Goal: Information Seeking & Learning: Learn about a topic

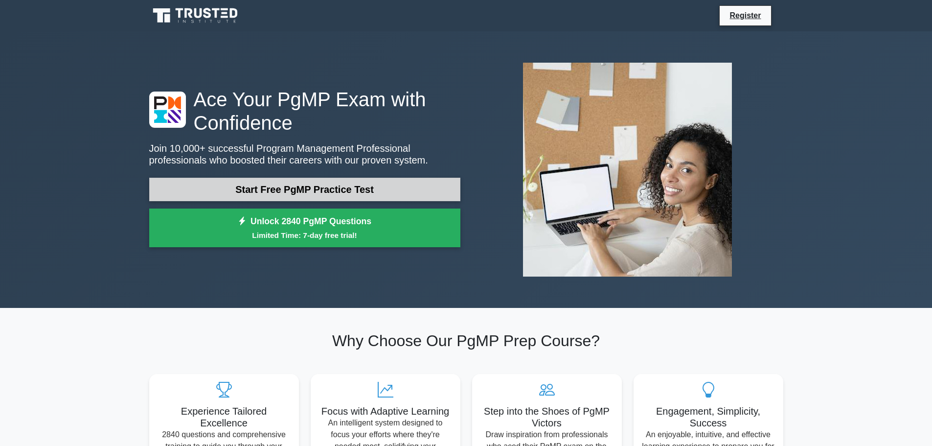
click at [336, 184] on link "Start Free PgMP Practice Test" at bounding box center [304, 189] width 311 height 23
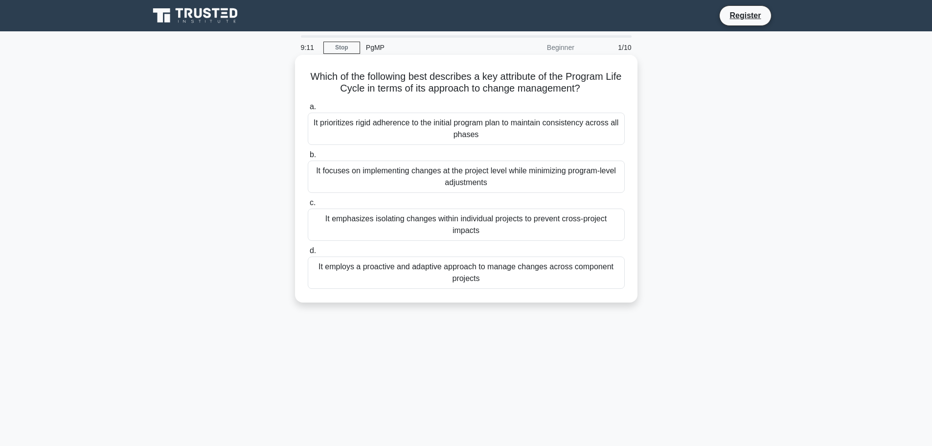
click at [460, 131] on div "It prioritizes rigid adherence to the initial program plan to maintain consiste…" at bounding box center [466, 128] width 317 height 32
click at [308, 110] on input "a. It prioritizes rigid adherence to the initial program plan to maintain consi…" at bounding box center [308, 107] width 0 height 6
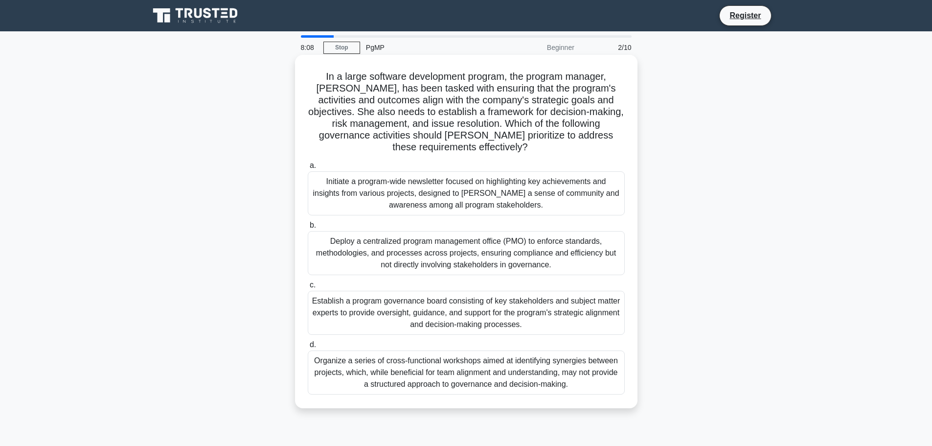
click at [454, 320] on div "Establish a program governance board consisting of key stakeholders and subject…" at bounding box center [466, 313] width 317 height 44
click at [308, 288] on input "c. Establish a program governance board consisting of key stakeholders and subj…" at bounding box center [308, 285] width 0 height 6
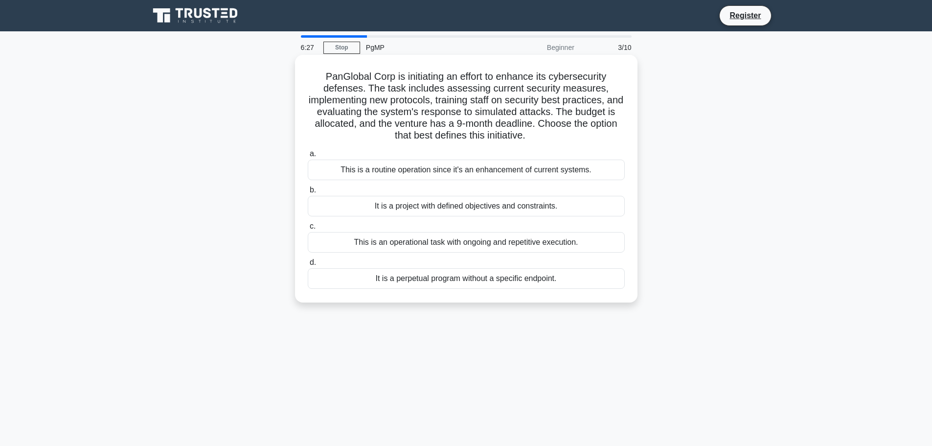
click at [490, 205] on div "It is a project with defined objectives and constraints." at bounding box center [466, 206] width 317 height 21
click at [308, 193] on input "b. It is a project with defined objectives and constraints." at bounding box center [308, 190] width 0 height 6
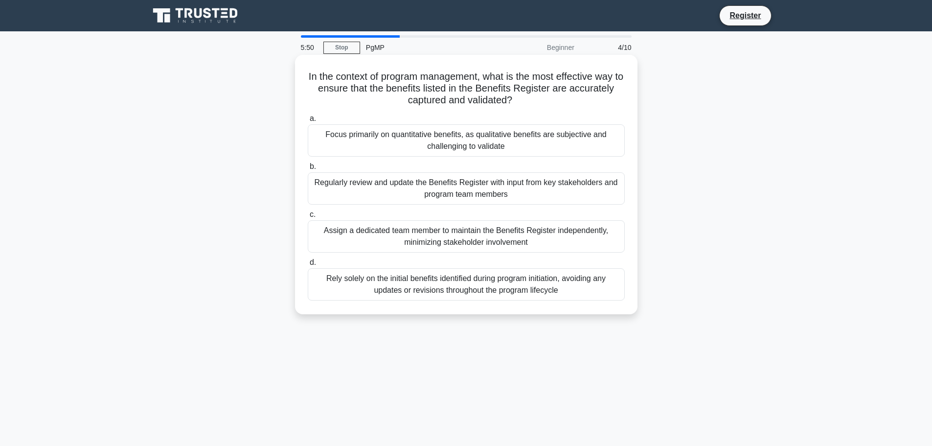
click at [510, 186] on div "Regularly review and update the Benefits Register with input from key stakehold…" at bounding box center [466, 188] width 317 height 32
click at [308, 170] on input "b. Regularly review and update the Benefits Register with input from key stakeh…" at bounding box center [308, 166] width 0 height 6
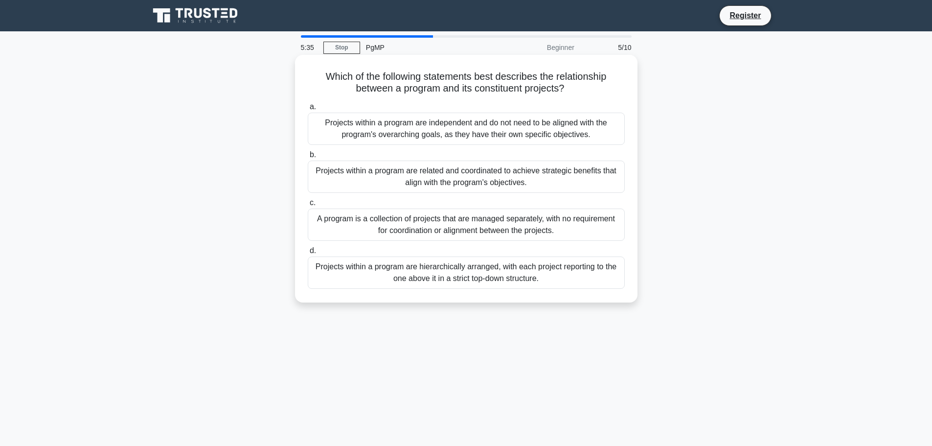
click at [558, 174] on div "Projects within a program are related and coordinated to achieve strategic bene…" at bounding box center [466, 176] width 317 height 32
click at [308, 158] on input "b. Projects within a program are related and coordinated to achieve strategic b…" at bounding box center [308, 155] width 0 height 6
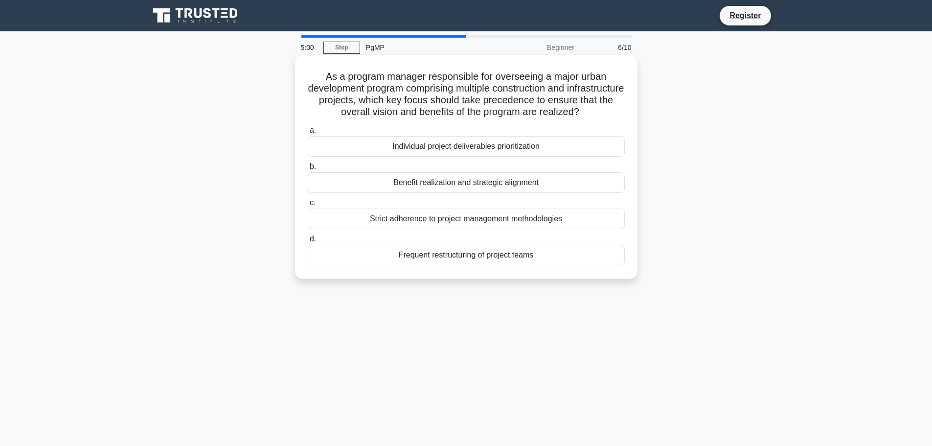
click at [445, 229] on div "Strict adherence to project management methodologies" at bounding box center [466, 218] width 317 height 21
click at [308, 206] on input "c. Strict adherence to project management methodologies" at bounding box center [308, 203] width 0 height 6
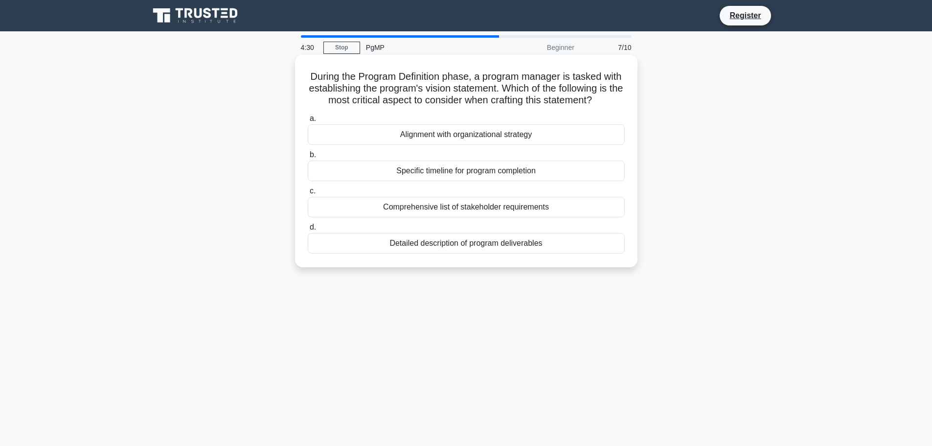
click at [495, 145] on div "Alignment with organizational strategy" at bounding box center [466, 134] width 317 height 21
click at [356, 145] on div "Alignment with organizational strategy" at bounding box center [466, 134] width 317 height 21
click at [308, 122] on input "a. Alignment with organizational strategy" at bounding box center [308, 118] width 0 height 6
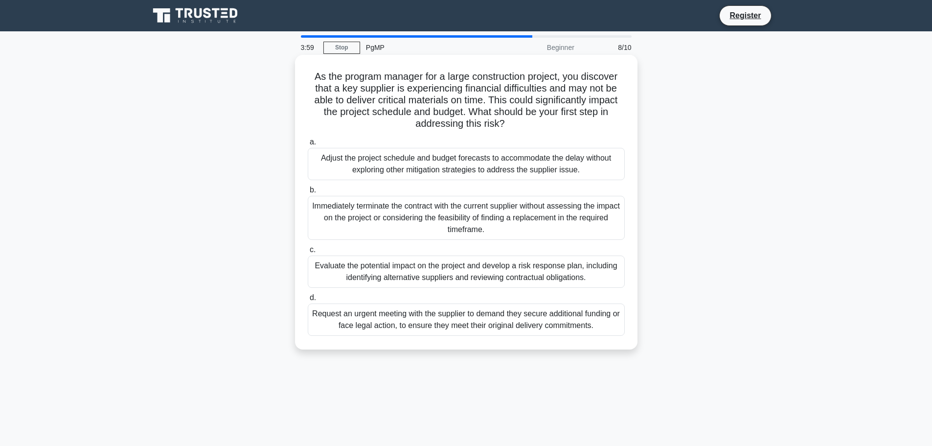
click at [531, 271] on div "Evaluate the potential impact on the project and develop a risk response plan, …" at bounding box center [466, 271] width 317 height 32
click at [308, 253] on input "c. Evaluate the potential impact on the project and develop a risk response pla…" at bounding box center [308, 249] width 0 height 6
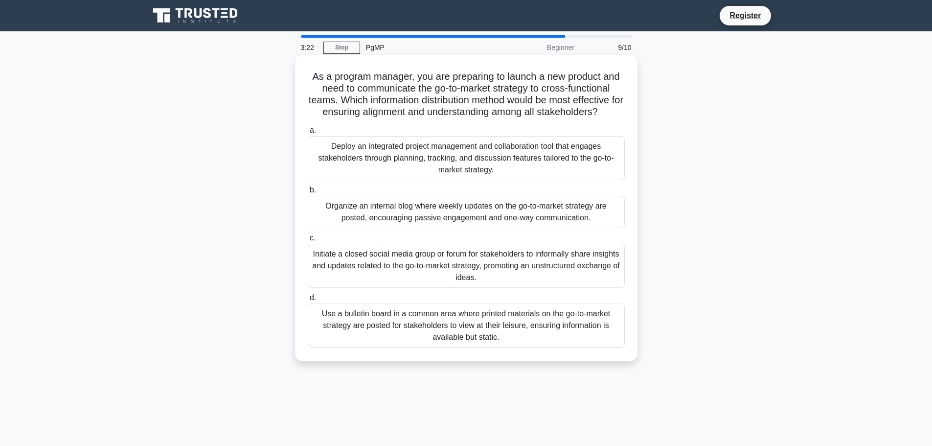
click at [539, 157] on div "Deploy an integrated project management and collaboration tool that engages sta…" at bounding box center [466, 158] width 317 height 44
click at [308, 134] on input "a. Deploy an integrated project management and collaboration tool that engages …" at bounding box center [308, 130] width 0 height 6
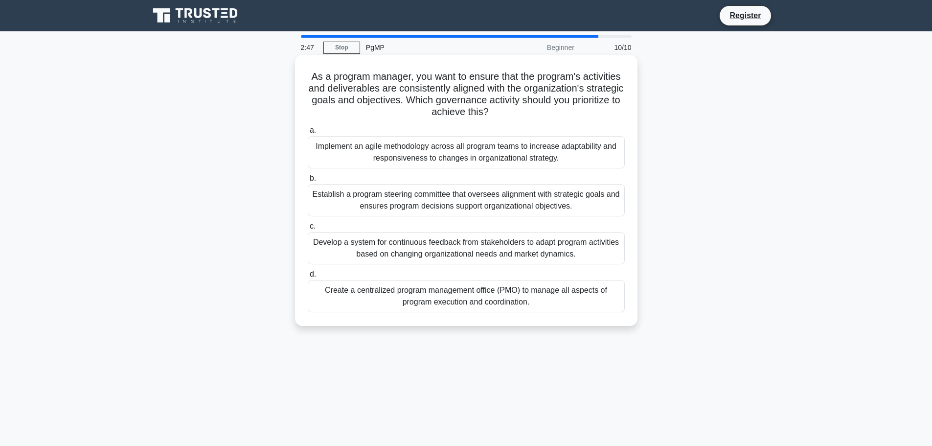
click at [525, 205] on div "Establish a program steering committee that oversees alignment with strategic g…" at bounding box center [466, 200] width 317 height 32
click at [308, 181] on input "b. Establish a program steering committee that oversees alignment with strategi…" at bounding box center [308, 178] width 0 height 6
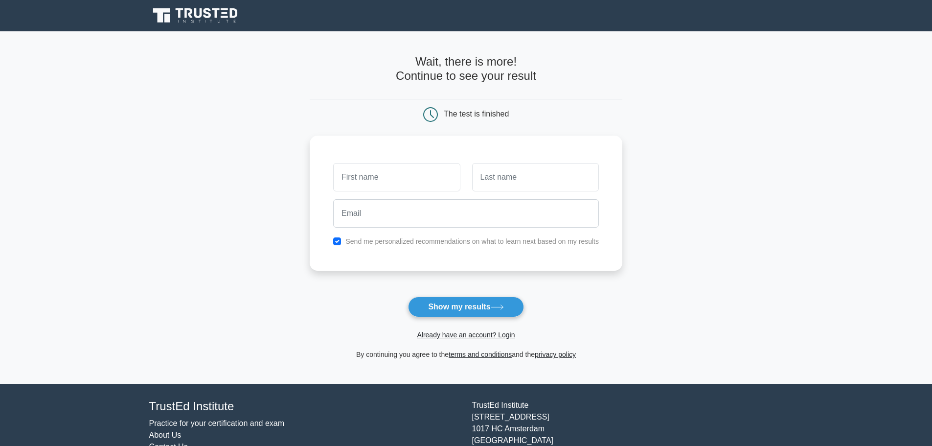
click at [395, 179] on input "text" at bounding box center [396, 177] width 127 height 28
type input "Vijaya Lakshmi"
click at [529, 179] on input "text" at bounding box center [535, 177] width 127 height 28
type input "K"
click at [372, 177] on input "Vijaya Lakshmi" at bounding box center [396, 177] width 127 height 28
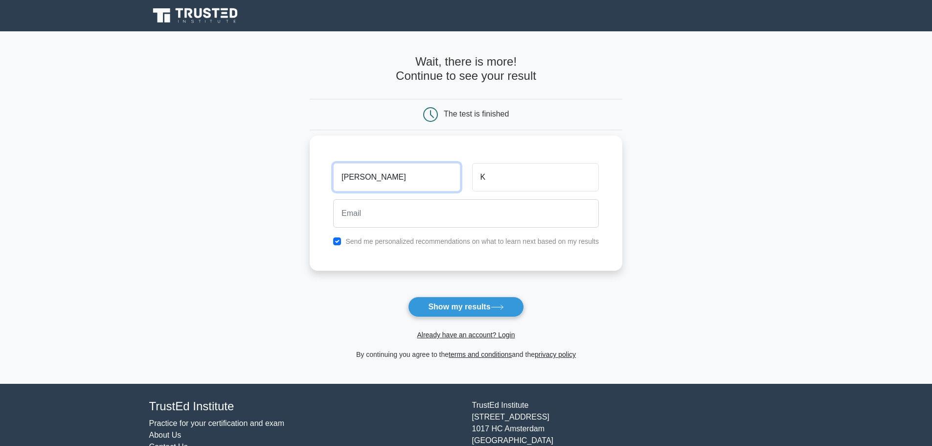
click at [372, 177] on input "Vijaya Lakshmi" at bounding box center [396, 177] width 127 height 28
type input "Vijaya"
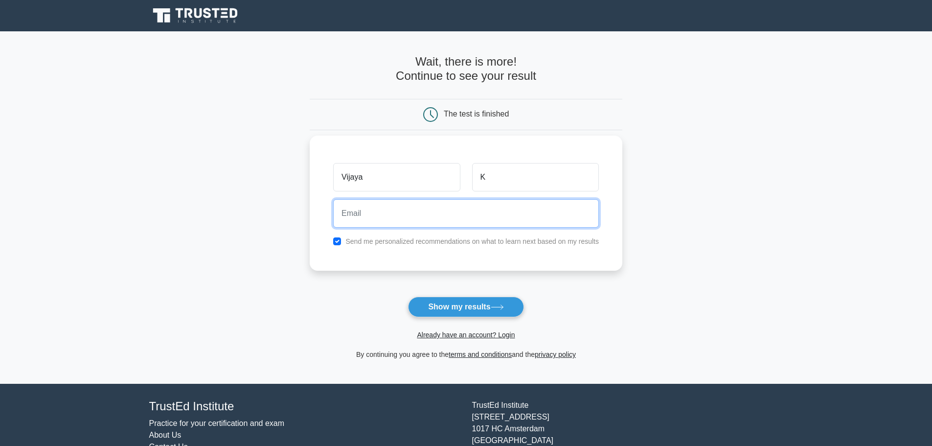
click at [370, 222] on input "email" at bounding box center [466, 213] width 266 height 28
type input "vijaya.kolukula@gmail.com"
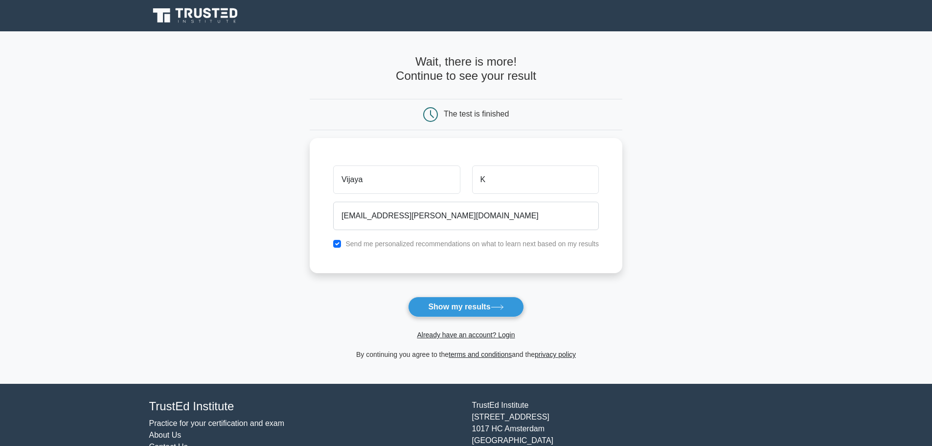
click at [469, 308] on button "Show my results" at bounding box center [465, 306] width 115 height 21
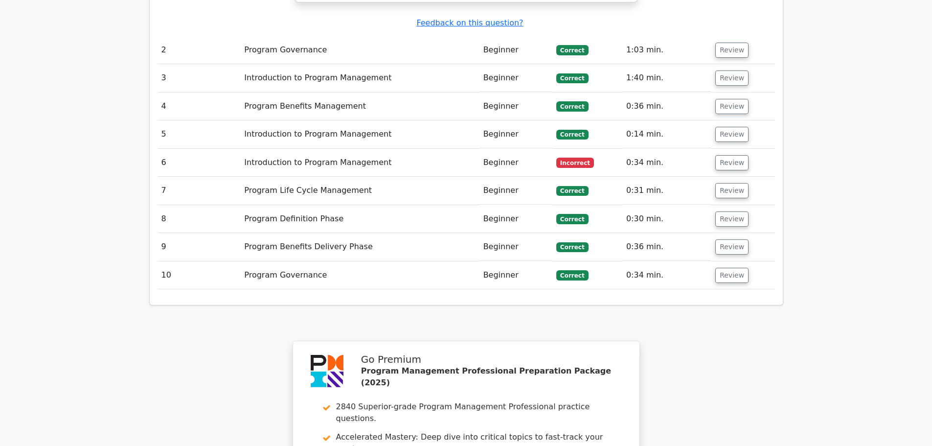
scroll to position [1394, 0]
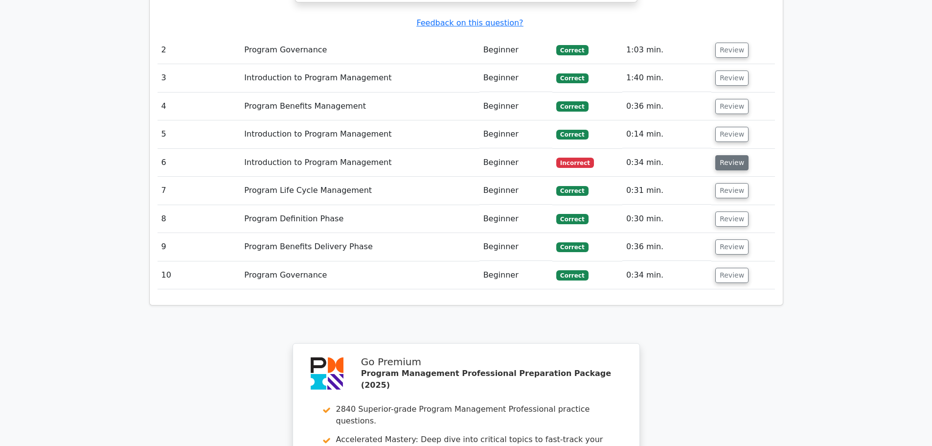
click at [720, 155] on button "Review" at bounding box center [731, 162] width 33 height 15
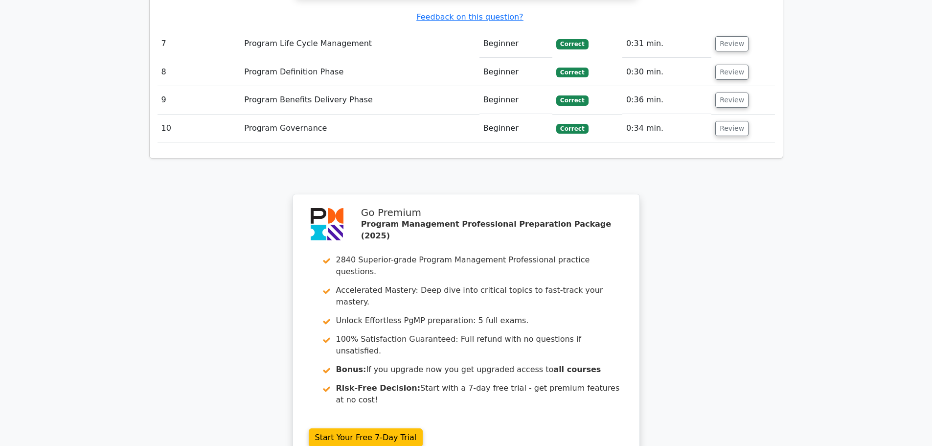
scroll to position [2123, 0]
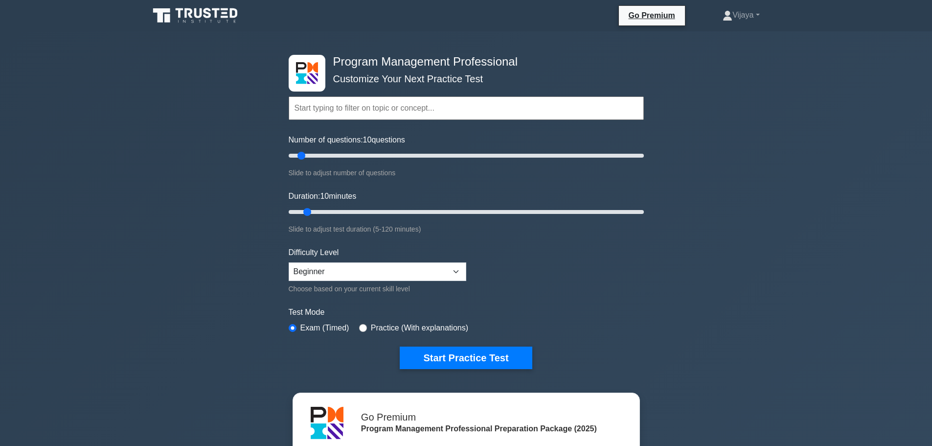
click at [397, 116] on input "text" at bounding box center [466, 107] width 355 height 23
click at [389, 276] on select "Beginner Intermediate Expert" at bounding box center [378, 271] width 178 height 19
select select "expert"
click at [289, 262] on select "Beginner Intermediate Expert" at bounding box center [378, 271] width 178 height 19
click at [465, 358] on button "Start Practice Test" at bounding box center [466, 357] width 132 height 22
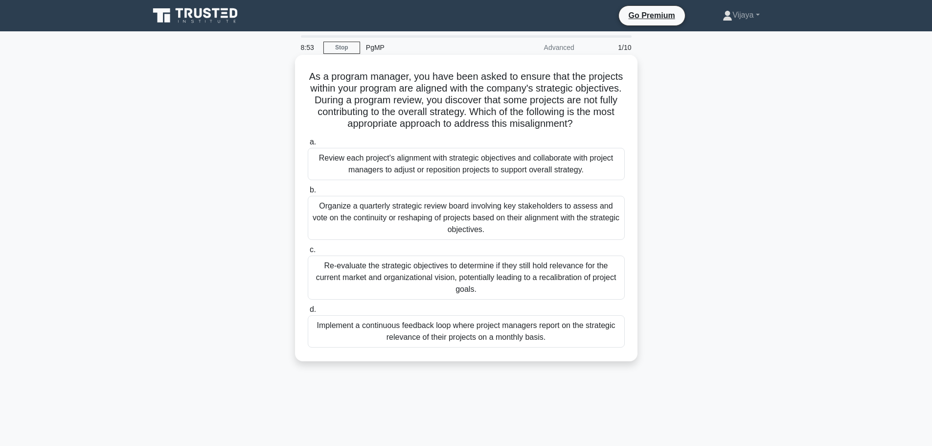
click at [460, 279] on div "Re-evaluate the strategic objectives to determine if they still hold relevance …" at bounding box center [466, 277] width 317 height 44
click at [308, 253] on input "c. Re-evaluate the strategic objectives to determine if they still hold relevan…" at bounding box center [308, 249] width 0 height 6
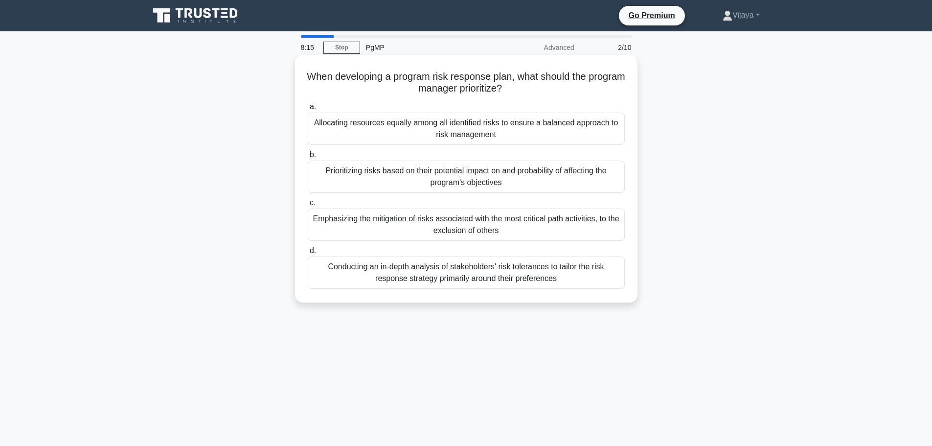
click at [517, 176] on div "Prioritizing risks based on their potential impact on and probability of affect…" at bounding box center [466, 176] width 317 height 32
click at [308, 158] on input "b. Prioritizing risks based on their potential impact on and probability of aff…" at bounding box center [308, 155] width 0 height 6
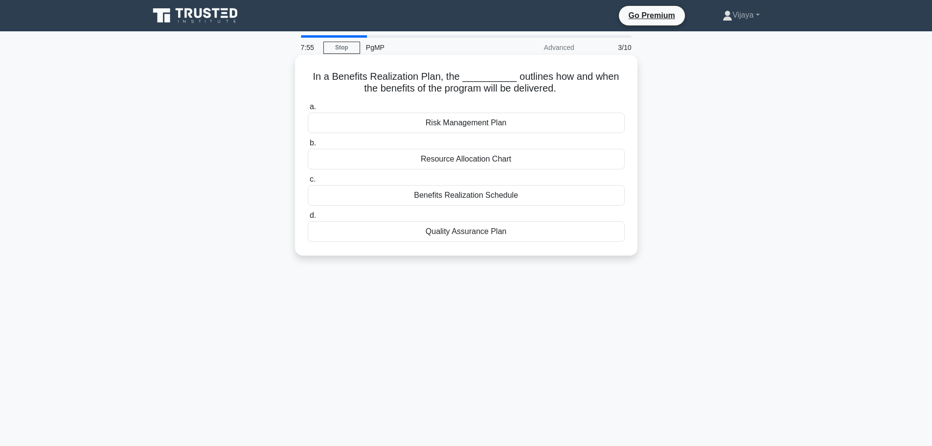
click at [500, 191] on div "Benefits Realization Schedule" at bounding box center [466, 195] width 317 height 21
click at [308, 182] on input "c. Benefits Realization Schedule" at bounding box center [308, 179] width 0 height 6
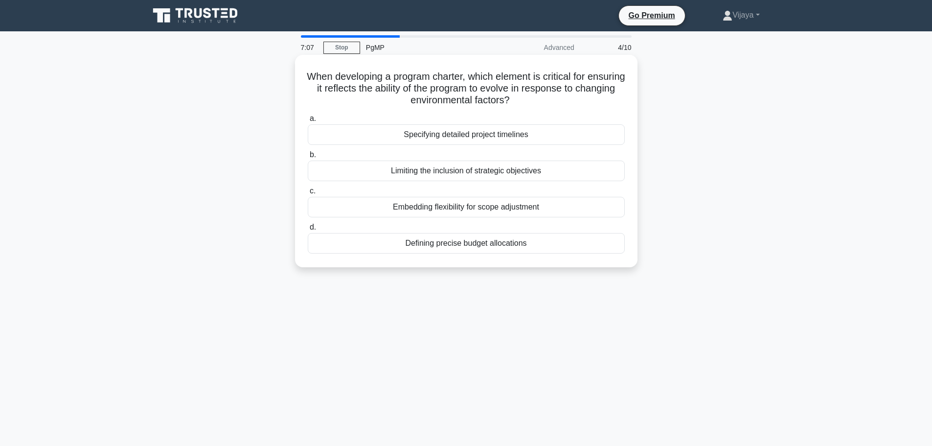
click at [512, 133] on div "Specifying detailed project timelines" at bounding box center [466, 134] width 317 height 21
click at [308, 122] on input "a. Specifying detailed project timelines" at bounding box center [308, 118] width 0 height 6
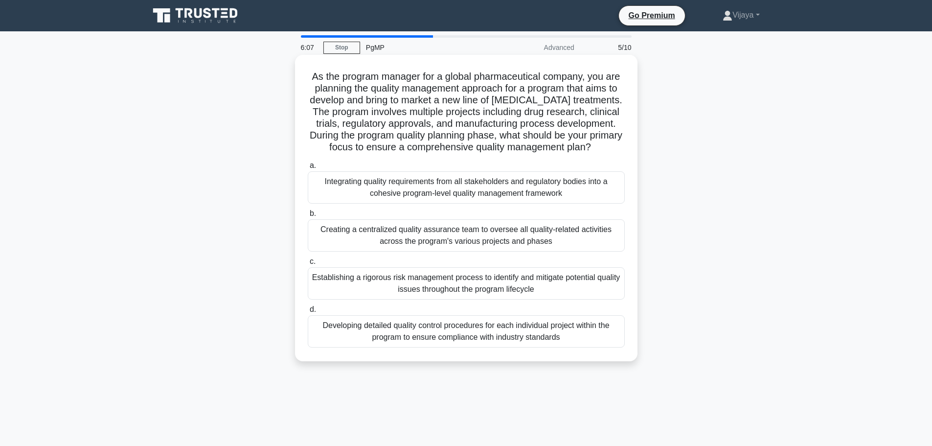
click at [478, 197] on div "Integrating quality requirements from all stakeholders and regulatory bodies in…" at bounding box center [466, 187] width 317 height 32
click at [308, 169] on input "a. Integrating quality requirements from all stakeholders and regulatory bodies…" at bounding box center [308, 165] width 0 height 6
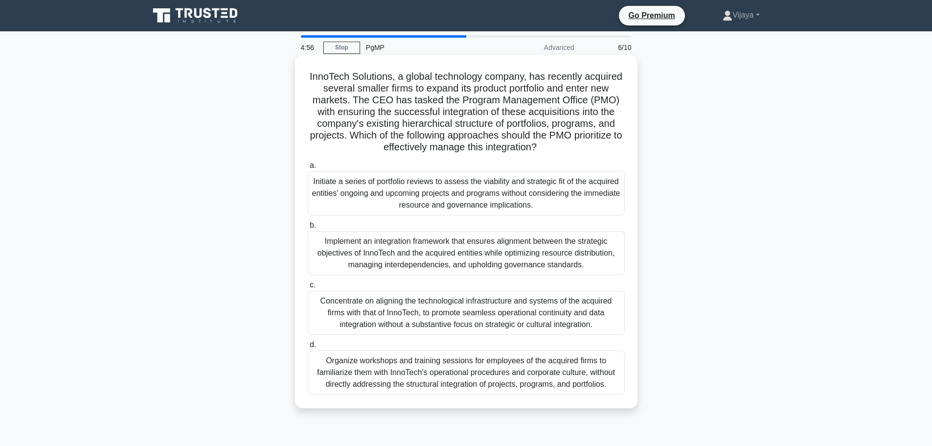
click at [447, 260] on div "Implement an integration framework that ensures alignment between the strategic…" at bounding box center [466, 253] width 317 height 44
click at [308, 228] on input "b. Implement an integration framework that ensures alignment between the strate…" at bounding box center [308, 225] width 0 height 6
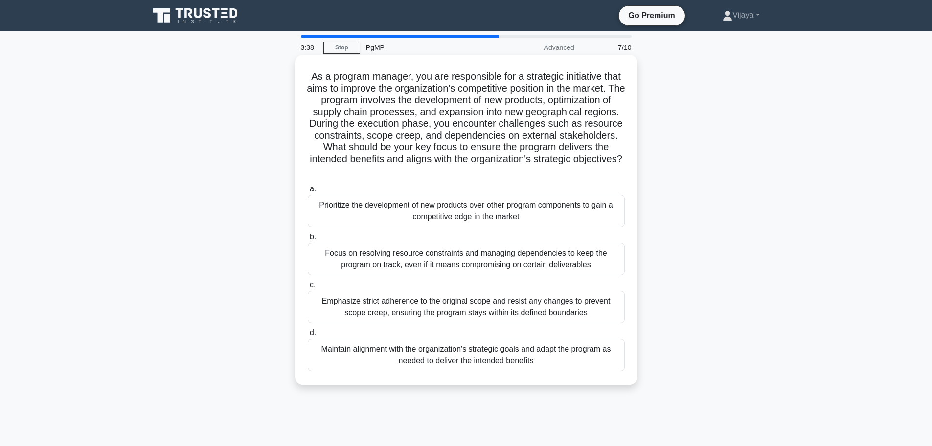
click at [549, 312] on div "Emphasize strict adherence to the original scope and resist any changes to prev…" at bounding box center [466, 307] width 317 height 32
click at [308, 288] on input "c. Emphasize strict adherence to the original scope and resist any changes to p…" at bounding box center [308, 285] width 0 height 6
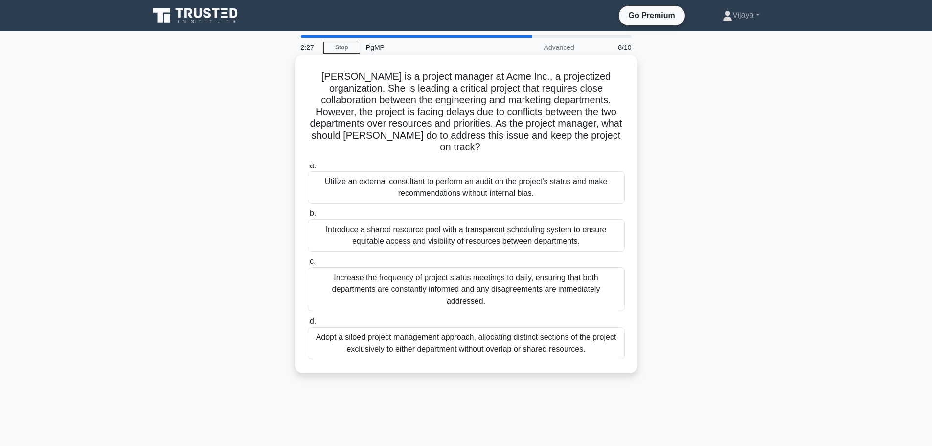
click at [474, 274] on div "Increase the frequency of project status meetings to daily, ensuring that both …" at bounding box center [466, 289] width 317 height 44
click at [308, 265] on input "c. Increase the frequency of project status meetings to daily, ensuring that bo…" at bounding box center [308, 261] width 0 height 6
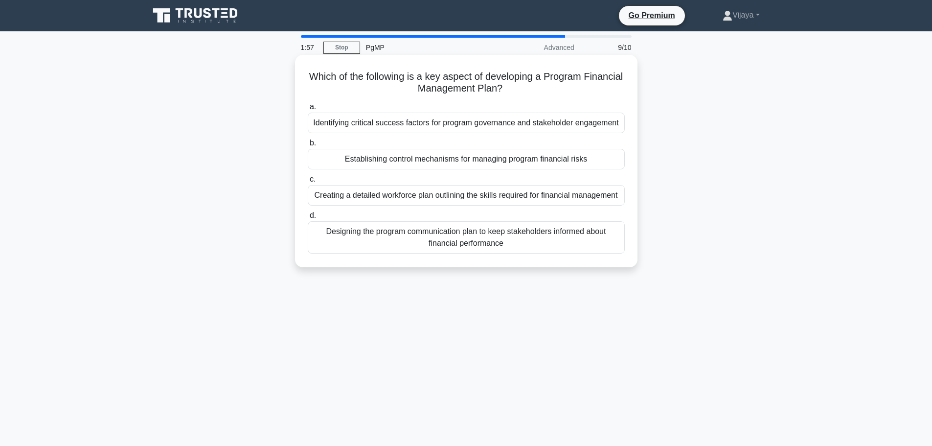
click at [504, 163] on div "Establishing control mechanisms for managing program financial risks" at bounding box center [466, 159] width 317 height 21
click at [308, 146] on input "b. Establishing control mechanisms for managing program financial risks" at bounding box center [308, 143] width 0 height 6
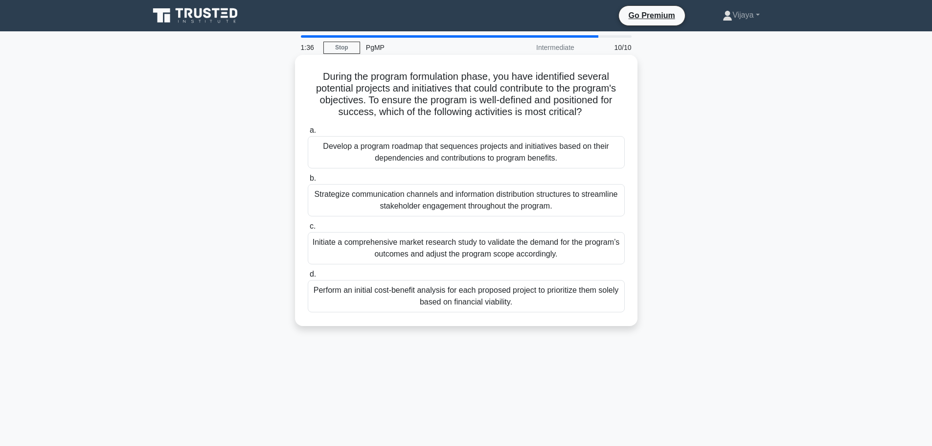
click at [466, 156] on div "Develop a program roadmap that sequences projects and initiatives based on thei…" at bounding box center [466, 152] width 317 height 32
click at [308, 134] on input "a. Develop a program roadmap that sequences projects and initiatives based on t…" at bounding box center [308, 130] width 0 height 6
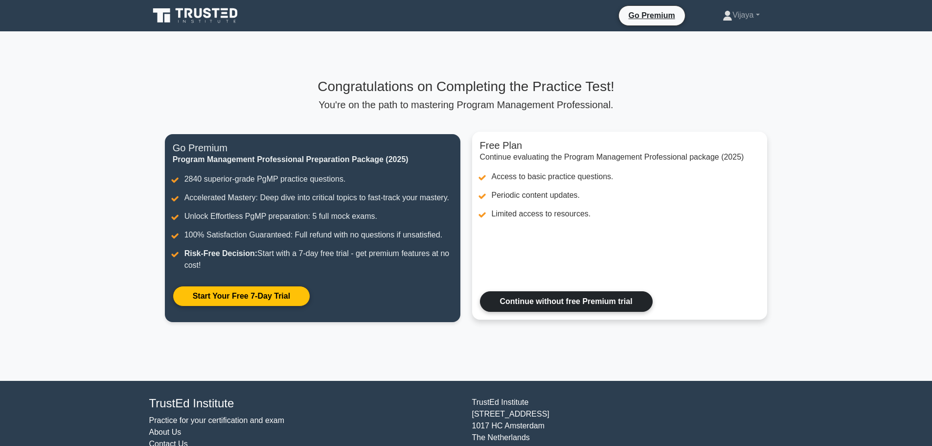
click at [537, 300] on link "Continue without free Premium trial" at bounding box center [566, 301] width 173 height 21
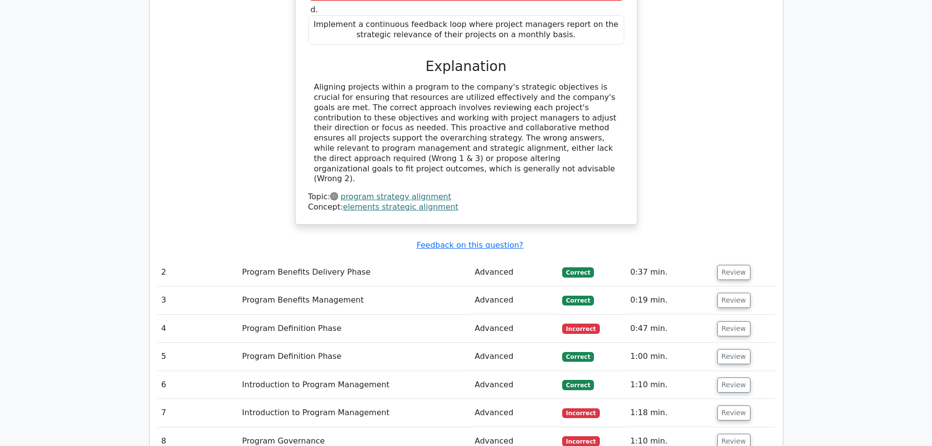
scroll to position [1143, 0]
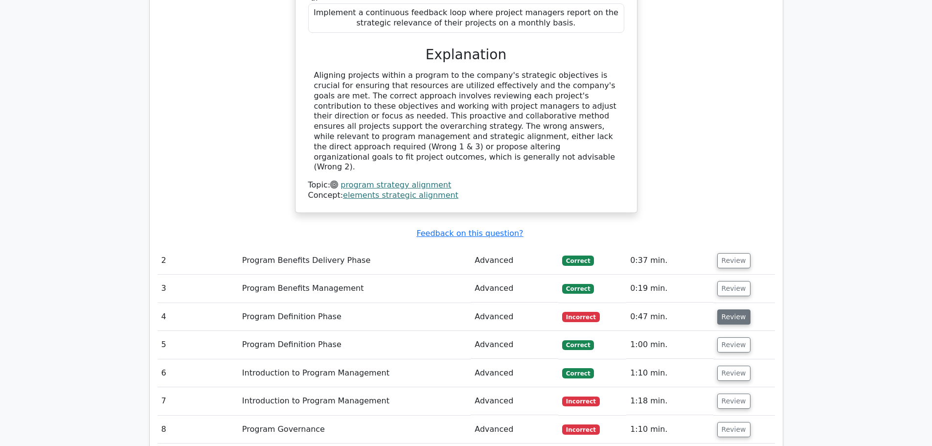
click at [728, 309] on button "Review" at bounding box center [733, 316] width 33 height 15
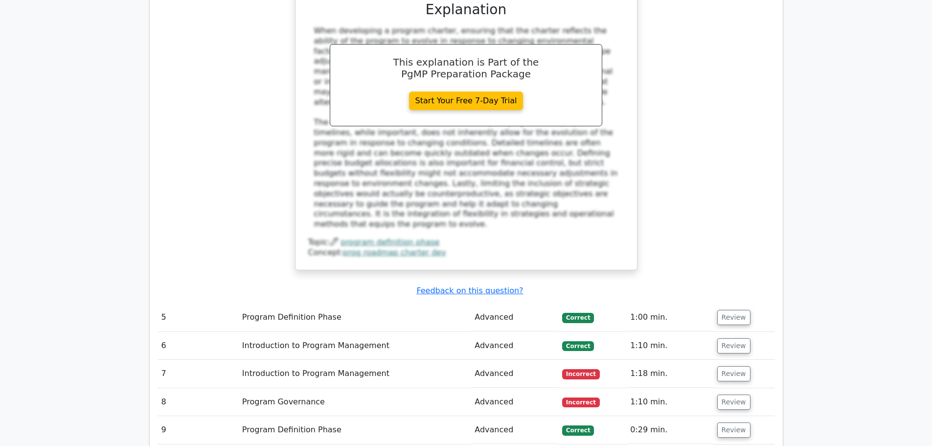
scroll to position [1671, 0]
click at [729, 366] on button "Review" at bounding box center [733, 373] width 33 height 15
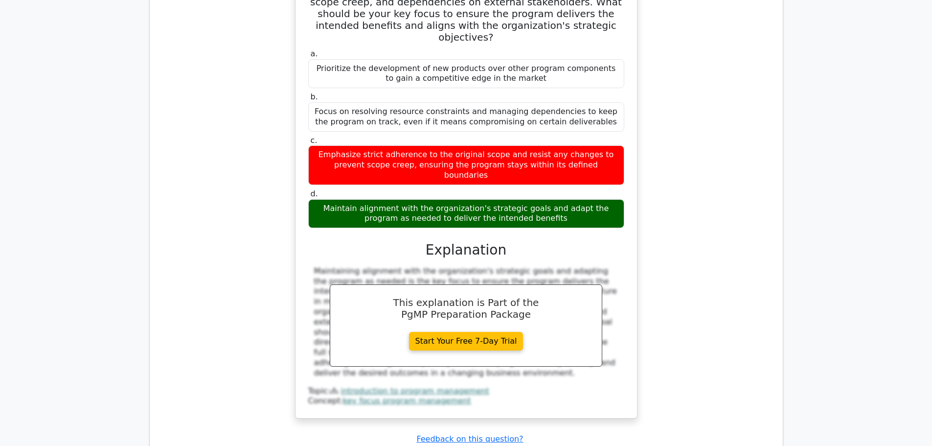
scroll to position [2246, 0]
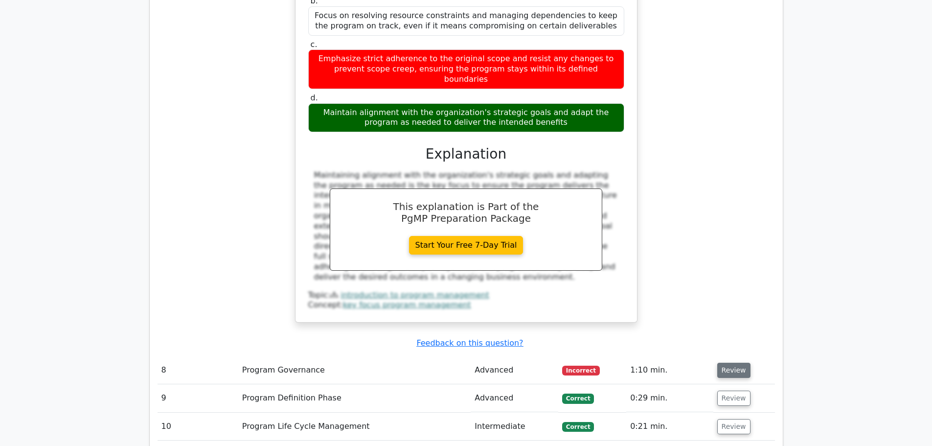
click at [723, 362] on button "Review" at bounding box center [733, 369] width 33 height 15
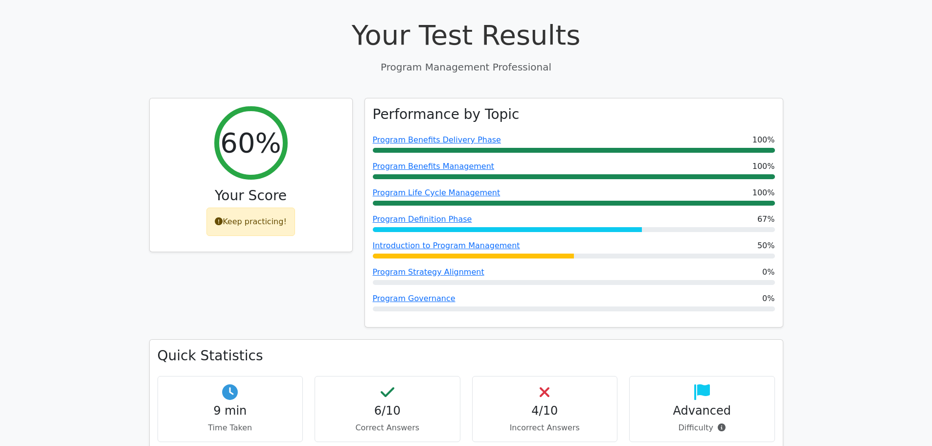
scroll to position [329, 0]
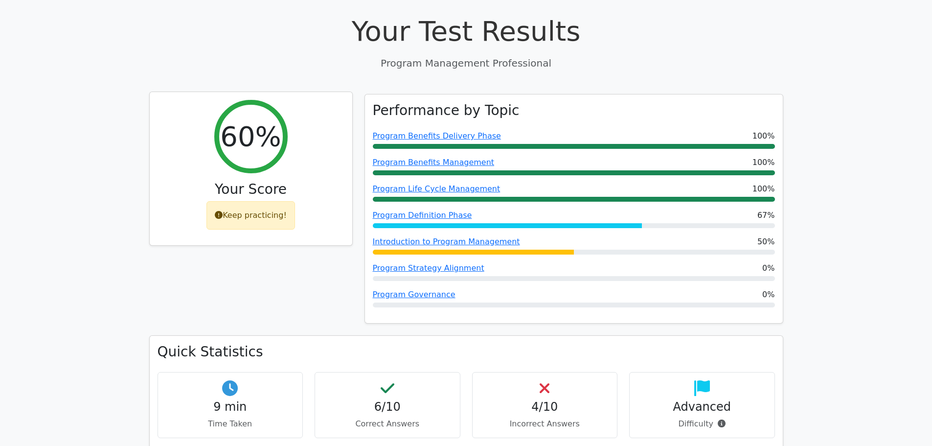
click at [220, 211] on icon at bounding box center [219, 215] width 8 height 8
click at [216, 201] on div "Keep practicing!" at bounding box center [250, 215] width 89 height 28
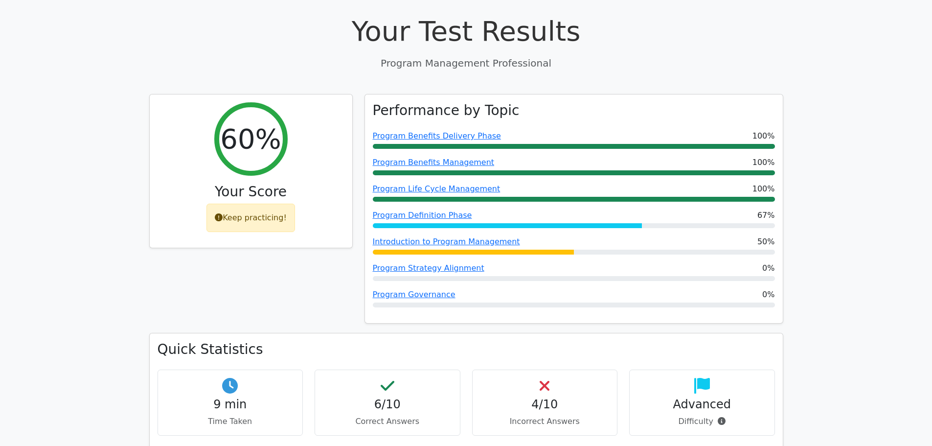
click at [709, 397] on h4 "Advanced" at bounding box center [701, 404] width 129 height 14
click at [710, 397] on h4 "Advanced" at bounding box center [701, 404] width 129 height 14
click at [711, 397] on h4 "Advanced" at bounding box center [701, 404] width 129 height 14
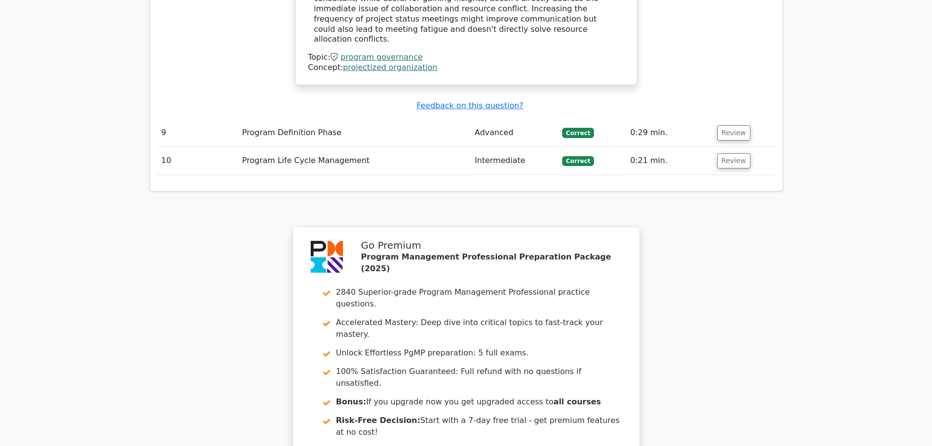
scroll to position [3047, 0]
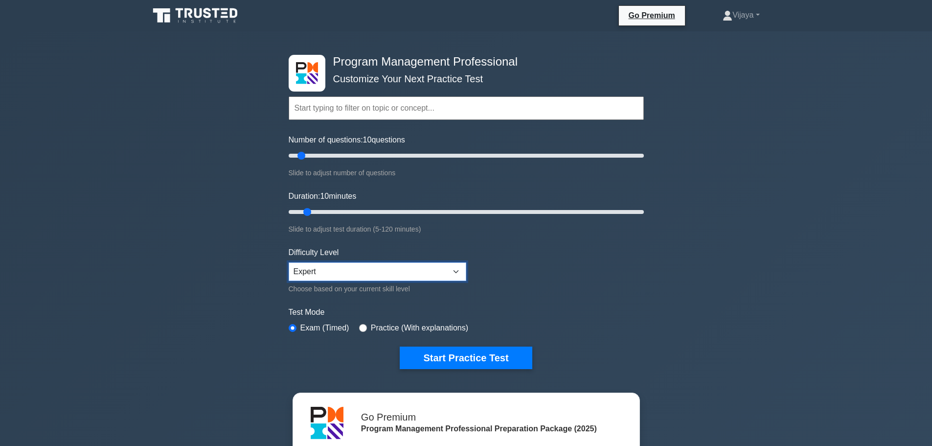
click at [356, 269] on select "Beginner Intermediate Expert" at bounding box center [378, 271] width 178 height 19
click at [485, 357] on button "Start Practice Test" at bounding box center [466, 357] width 132 height 22
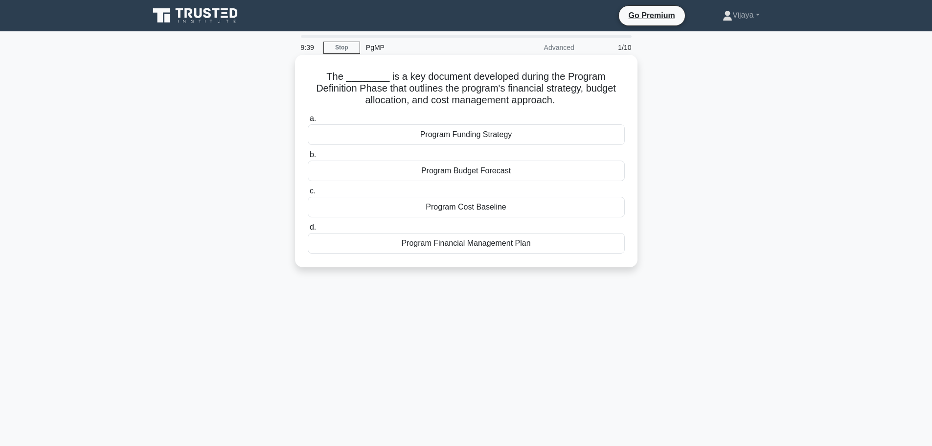
click at [465, 252] on div "Program Financial Management Plan" at bounding box center [466, 243] width 317 height 21
click at [308, 230] on input "d. Program Financial Management Plan" at bounding box center [308, 227] width 0 height 6
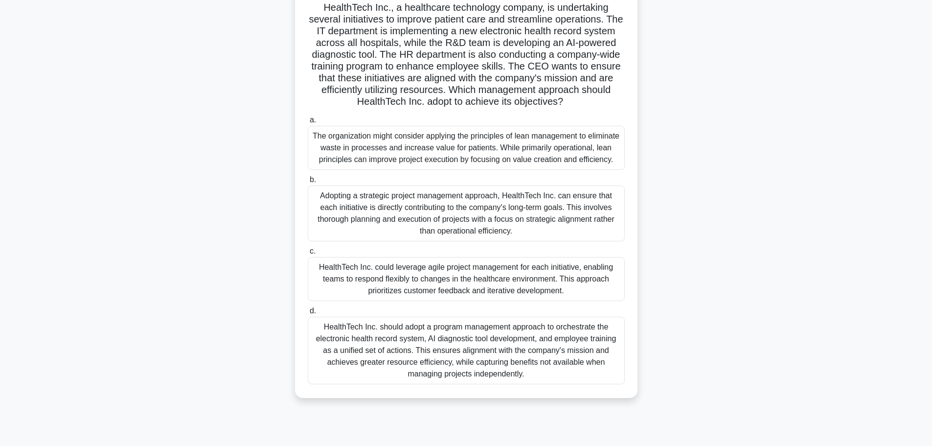
scroll to position [72, 0]
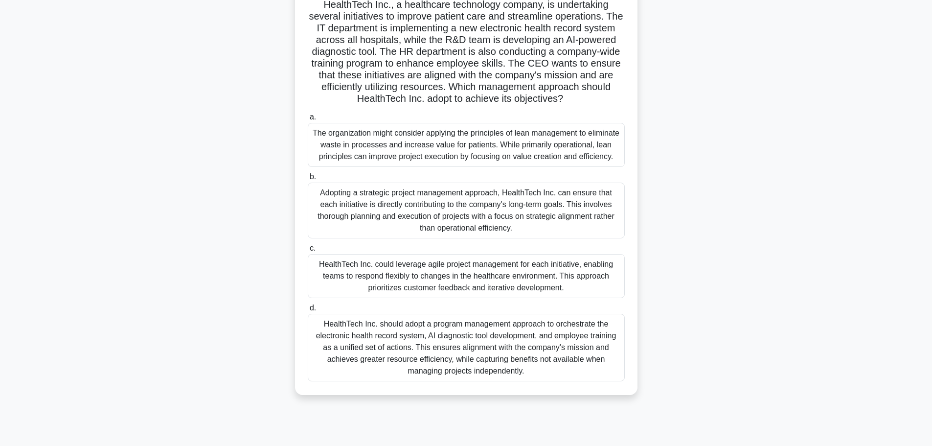
click at [509, 360] on div "HealthTech Inc. should adopt a program management approach to orchestrate the e…" at bounding box center [466, 346] width 317 height 67
click at [308, 311] on input "d. HealthTech Inc. should adopt a program management approach to orchestrate th…" at bounding box center [308, 308] width 0 height 6
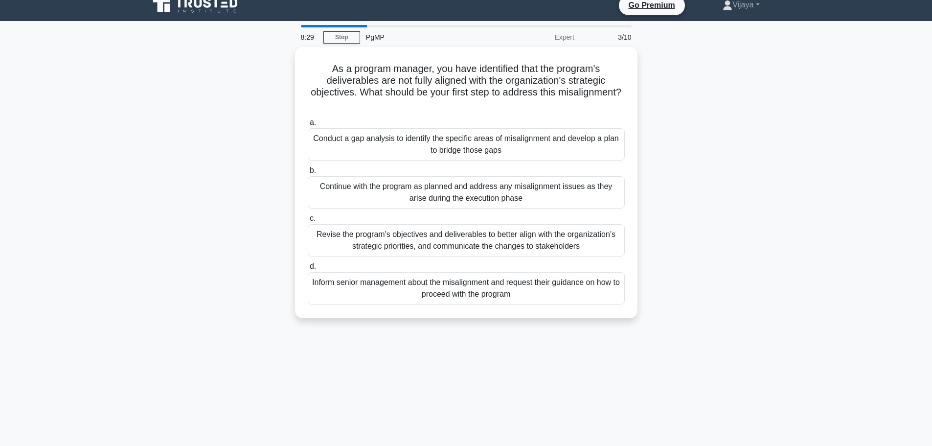
scroll to position [0, 0]
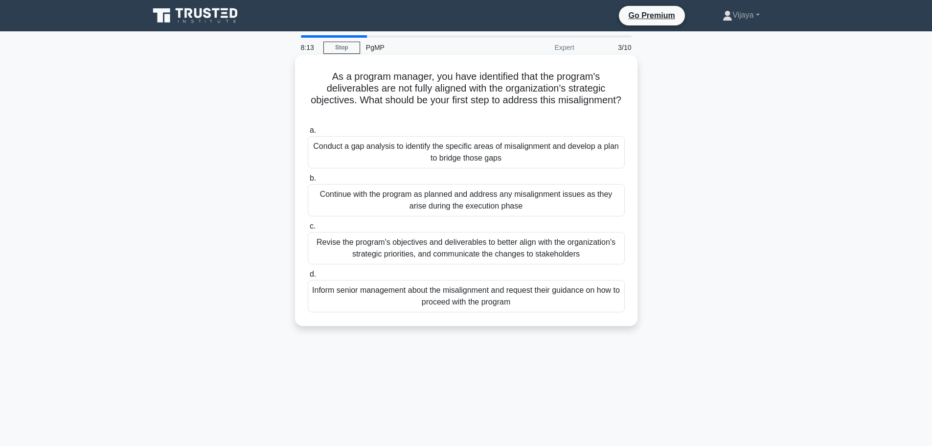
click at [472, 146] on div "Conduct a gap analysis to identify the specific areas of misalignment and devel…" at bounding box center [466, 152] width 317 height 32
click at [308, 134] on input "a. Conduct a gap analysis to identify the specific areas of misalignment and de…" at bounding box center [308, 130] width 0 height 6
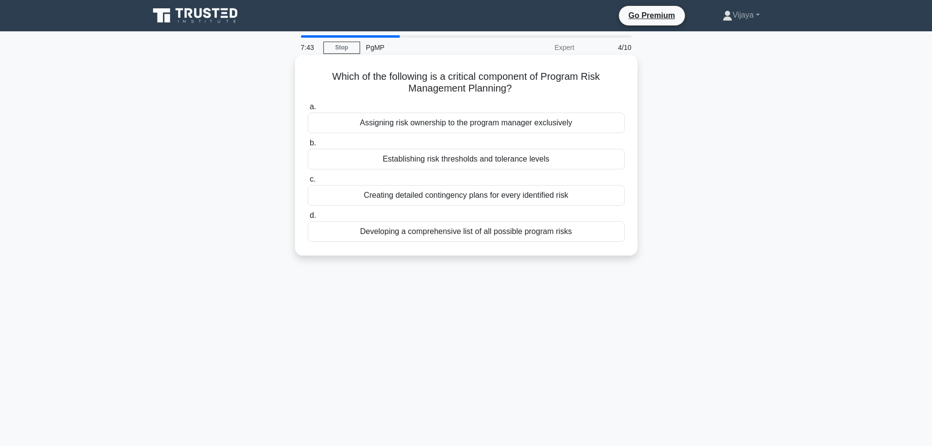
click at [502, 200] on div "Creating detailed contingency plans for every identified risk" at bounding box center [466, 195] width 317 height 21
click at [308, 182] on input "c. Creating detailed contingency plans for every identified risk" at bounding box center [308, 179] width 0 height 6
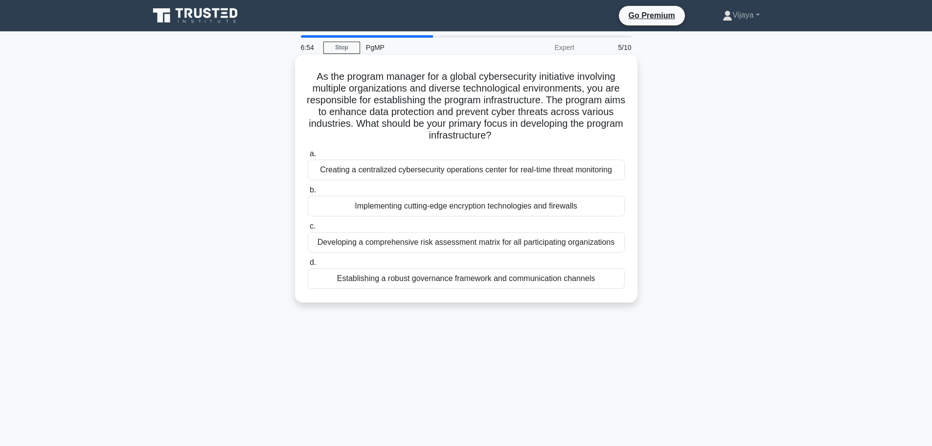
click at [432, 172] on div "Creating a centralized cybersecurity operations center for real-time threat mon…" at bounding box center [466, 169] width 317 height 21
click at [308, 157] on input "a. Creating a centralized cybersecurity operations center for real-time threat …" at bounding box center [308, 154] width 0 height 6
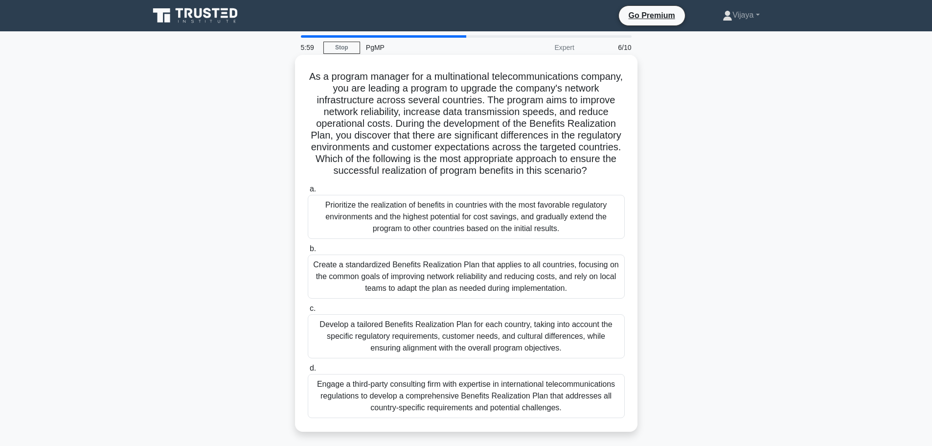
click at [510, 352] on div "Develop a tailored Benefits Realization Plan for each country, taking into acco…" at bounding box center [466, 336] width 317 height 44
click at [308, 312] on input "c. Develop a tailored Benefits Realization Plan for each country, taking into a…" at bounding box center [308, 308] width 0 height 6
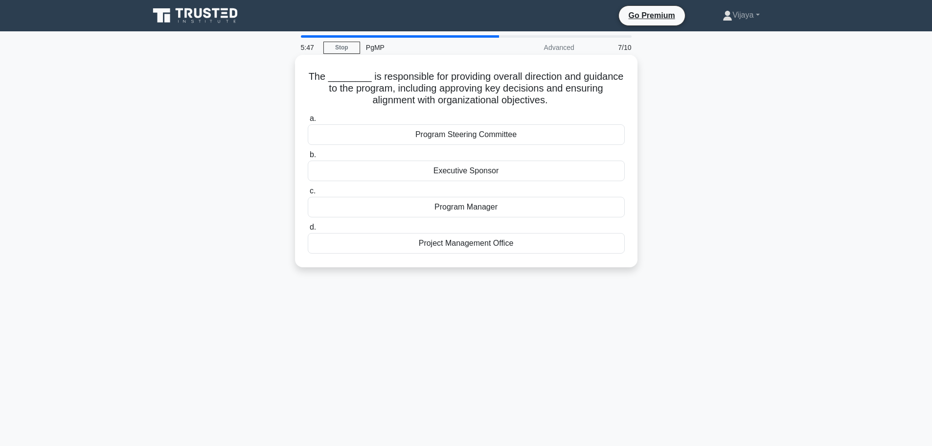
click at [492, 136] on div "Program Steering Committee" at bounding box center [466, 134] width 317 height 21
click at [308, 122] on input "a. Program Steering Committee" at bounding box center [308, 118] width 0 height 6
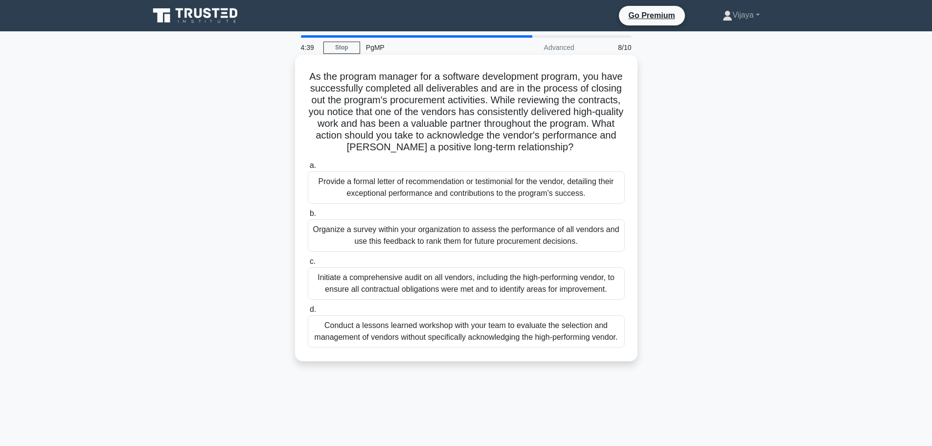
click at [450, 190] on div "Provide a formal letter of recommendation or testimonial for the vendor, detail…" at bounding box center [466, 187] width 317 height 32
click at [308, 169] on input "a. Provide a formal letter of recommendation or testimonial for the vendor, det…" at bounding box center [308, 165] width 0 height 6
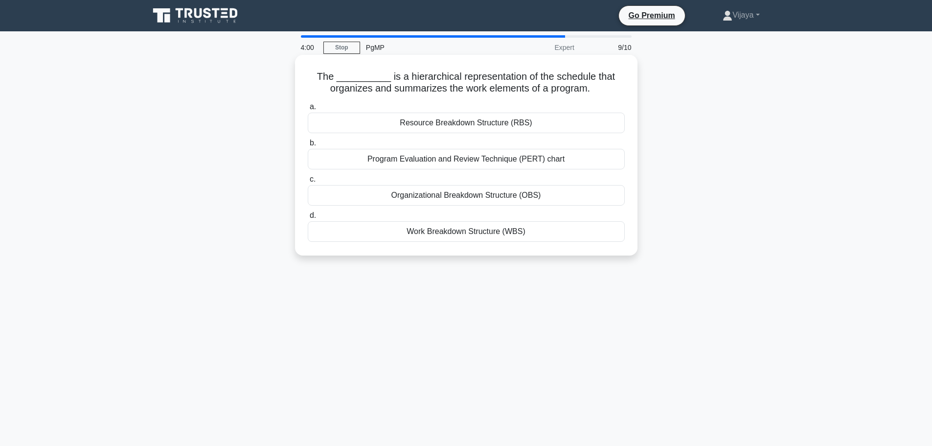
click at [450, 231] on div "Work Breakdown Structure (WBS)" at bounding box center [466, 231] width 317 height 21
click at [308, 219] on input "d. Work Breakdown Structure (WBS)" at bounding box center [308, 215] width 0 height 6
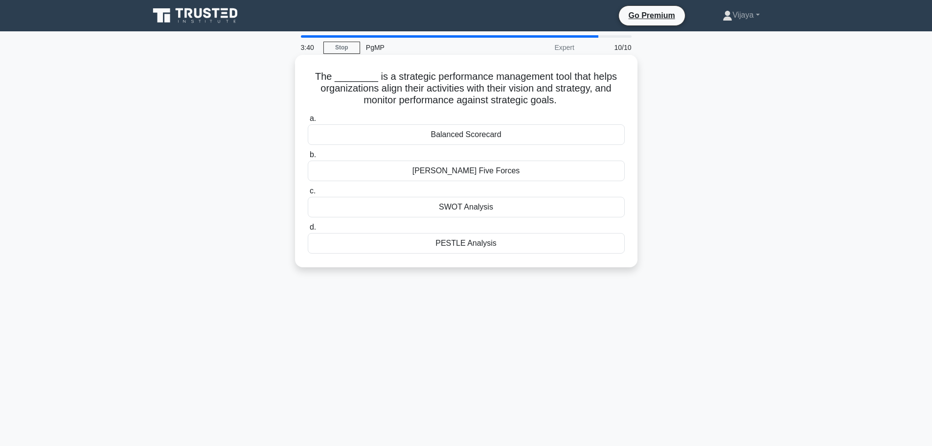
click at [469, 207] on div "SWOT Analysis" at bounding box center [466, 207] width 317 height 21
click at [308, 194] on input "c. SWOT Analysis" at bounding box center [308, 191] width 0 height 6
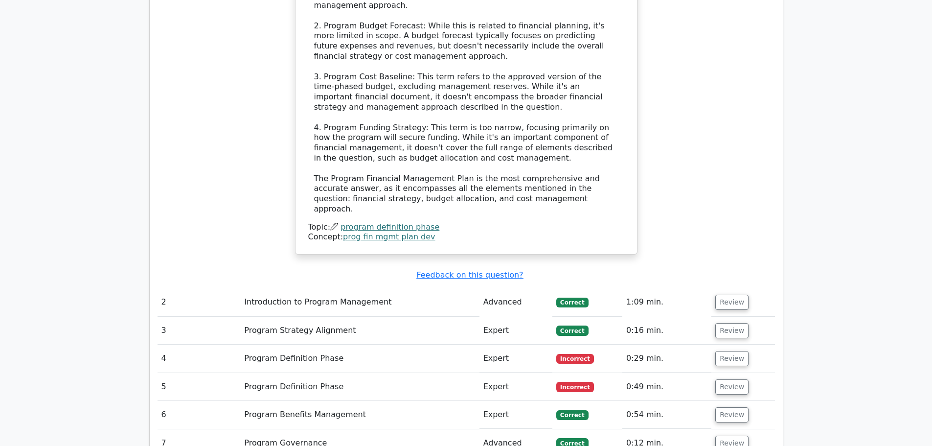
scroll to position [1257, 0]
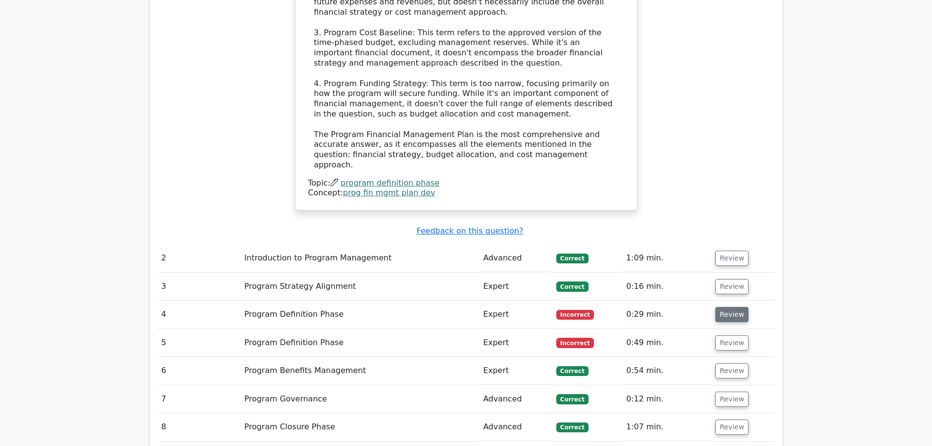
click at [736, 307] on button "Review" at bounding box center [731, 314] width 33 height 15
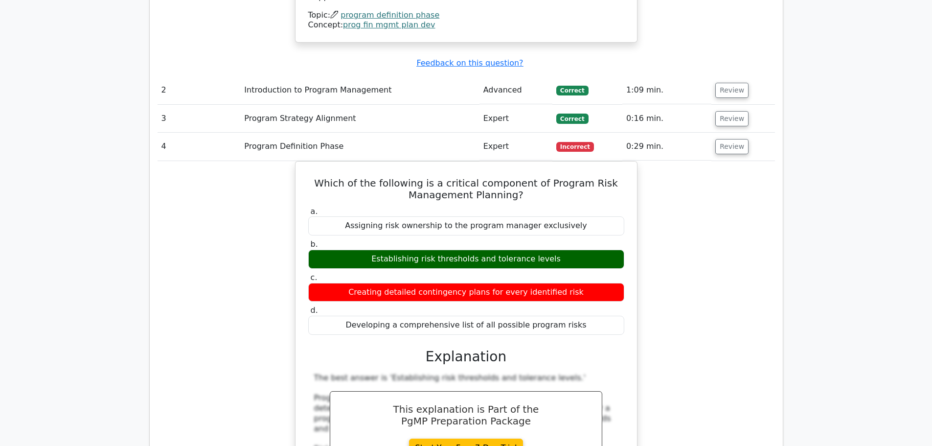
scroll to position [1406, 0]
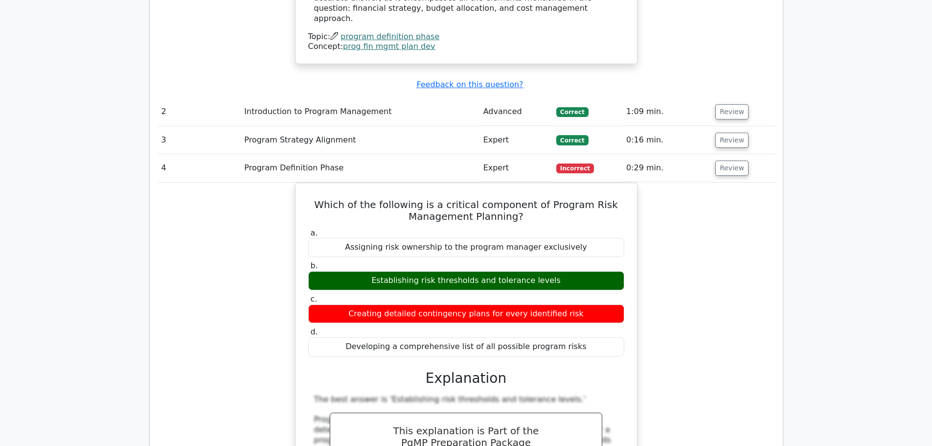
click at [931, 232] on html "Go Premium [GEOGRAPHIC_DATA]" at bounding box center [466, 19] width 932 height 2851
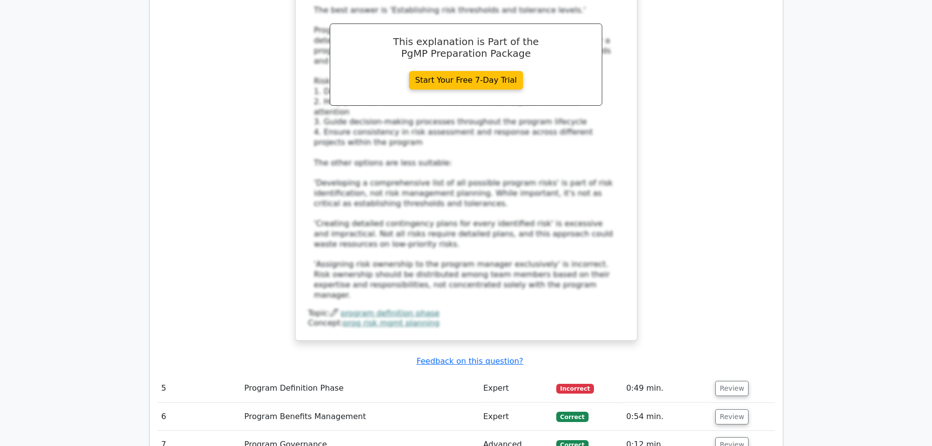
scroll to position [1807, 0]
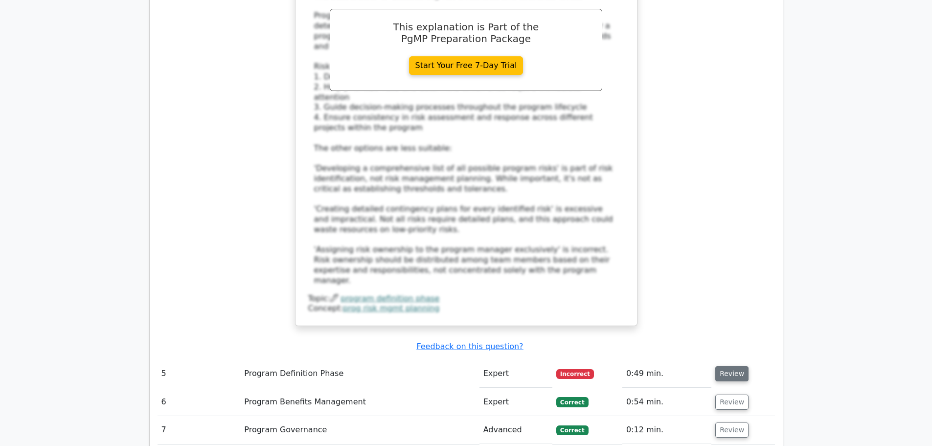
click at [718, 366] on button "Review" at bounding box center [731, 373] width 33 height 15
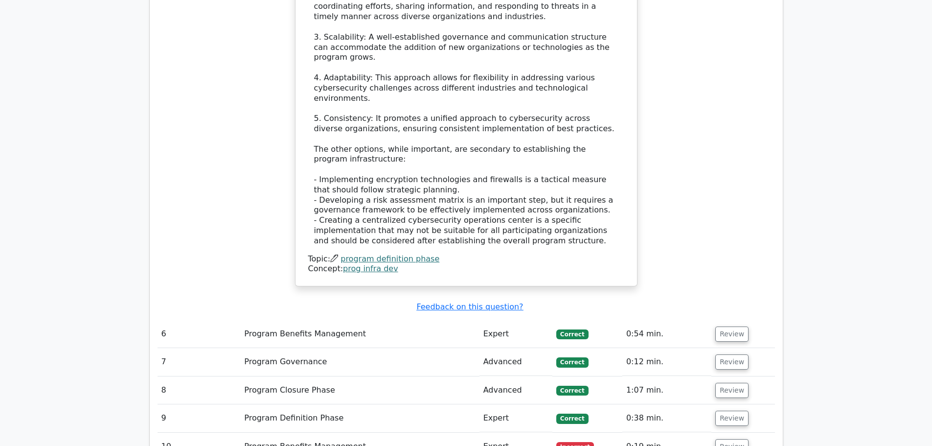
scroll to position [2630, 0]
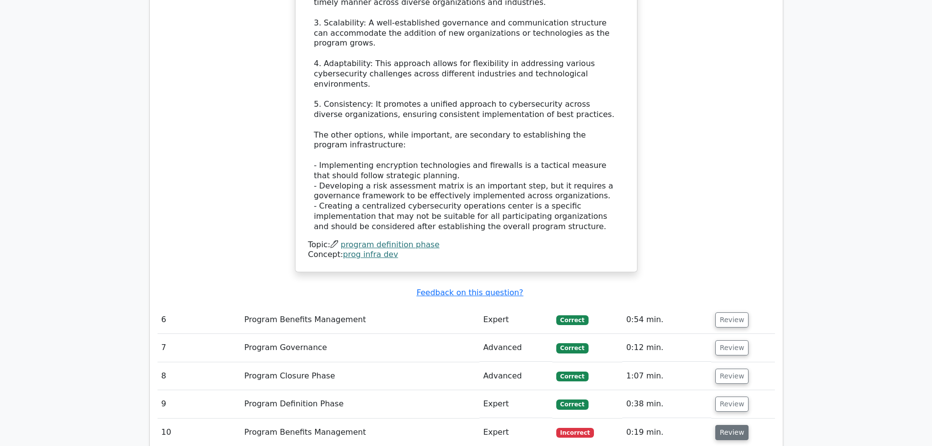
click at [730, 425] on button "Review" at bounding box center [731, 432] width 33 height 15
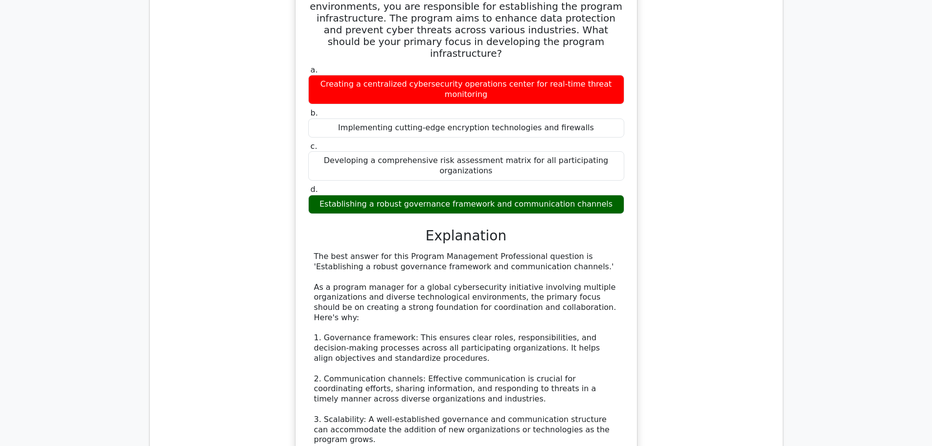
scroll to position [3468, 0]
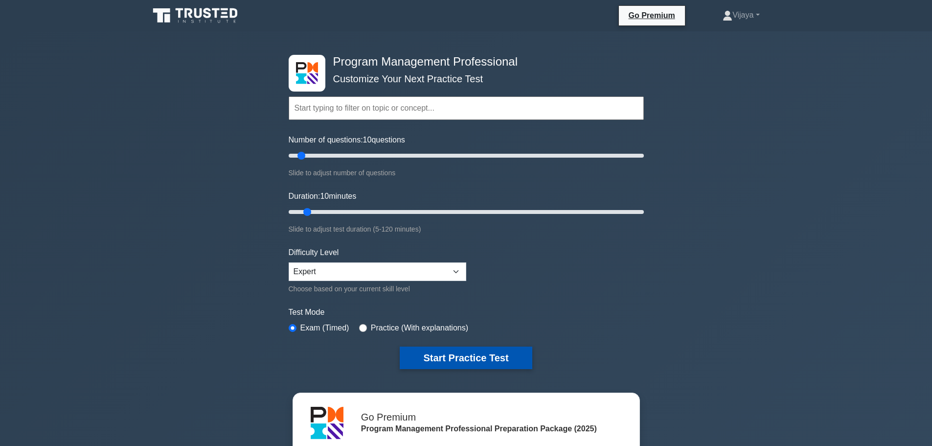
click at [443, 347] on button "Start Practice Test" at bounding box center [466, 357] width 132 height 22
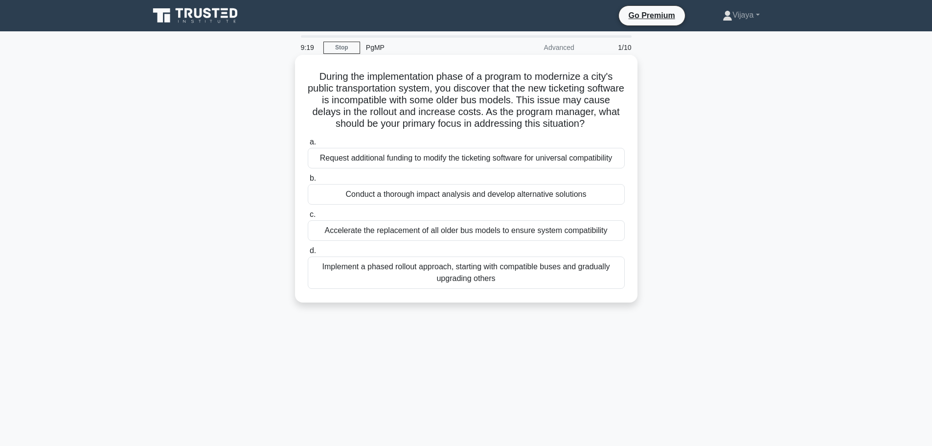
click at [475, 277] on div "Implement a phased rollout approach, starting with compatible buses and gradual…" at bounding box center [466, 272] width 317 height 32
click at [308, 254] on input "d. Implement a phased rollout approach, starting with compatible buses and grad…" at bounding box center [308, 250] width 0 height 6
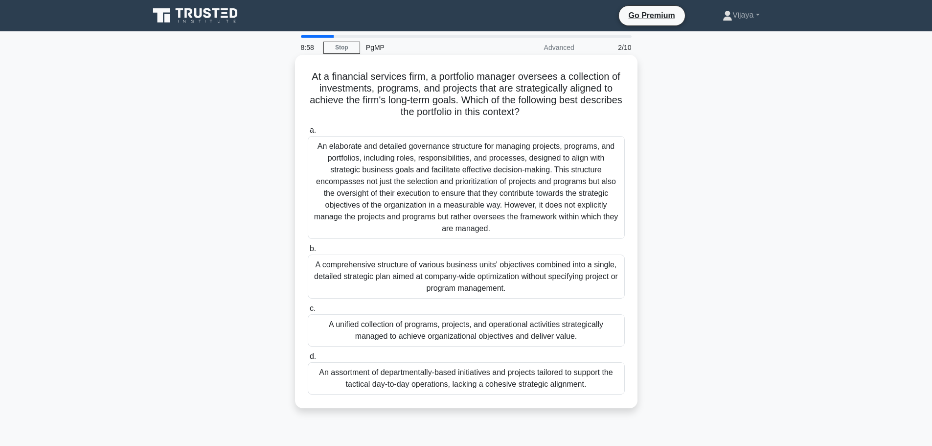
click at [498, 169] on div "An elaborate and detailed governance structure for managing projects, programs,…" at bounding box center [466, 187] width 317 height 103
click at [308, 134] on input "a. An elaborate and detailed governance structure for managing projects, progra…" at bounding box center [308, 130] width 0 height 6
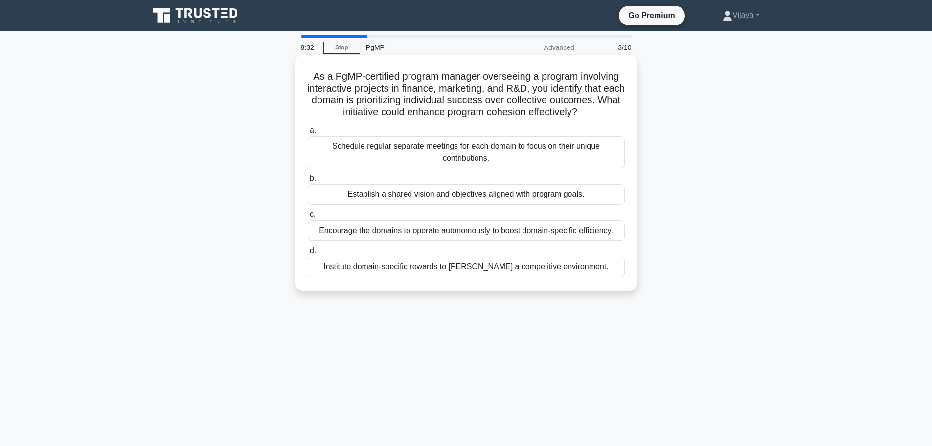
click at [482, 196] on div "Establish a shared vision and objectives aligned with program goals." at bounding box center [466, 194] width 317 height 21
click at [308, 181] on input "b. Establish a shared vision and objectives aligned with program goals." at bounding box center [308, 178] width 0 height 6
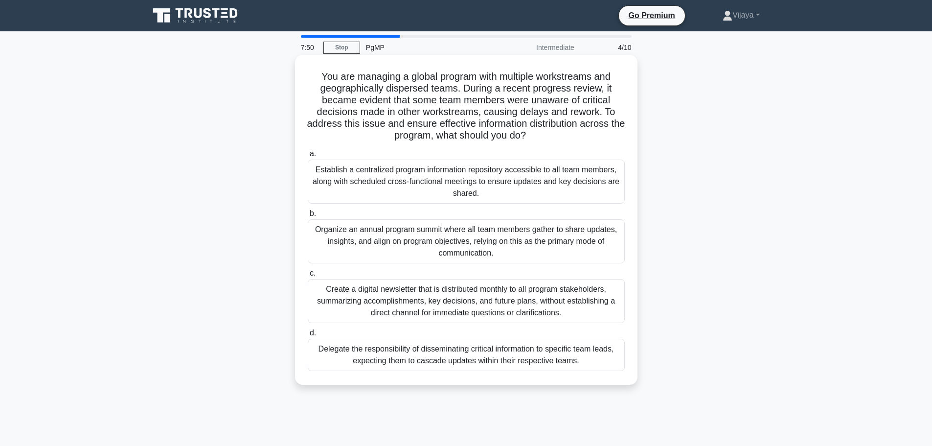
click at [518, 180] on div "Establish a centralized program information repository accessible to all team m…" at bounding box center [466, 181] width 317 height 44
click at [308, 157] on input "a. Establish a centralized program information repository accessible to all tea…" at bounding box center [308, 154] width 0 height 6
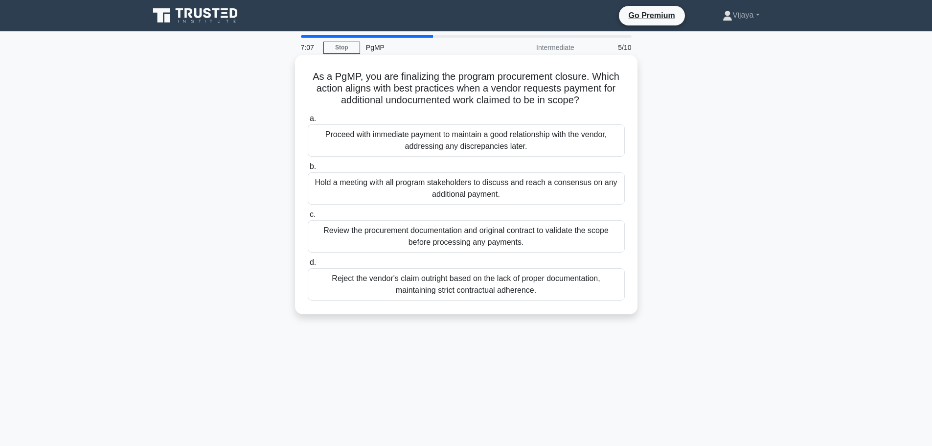
click at [447, 240] on div "Review the procurement documentation and original contract to validate the scop…" at bounding box center [466, 236] width 317 height 32
click at [308, 218] on input "c. Review the procurement documentation and original contract to validate the s…" at bounding box center [308, 214] width 0 height 6
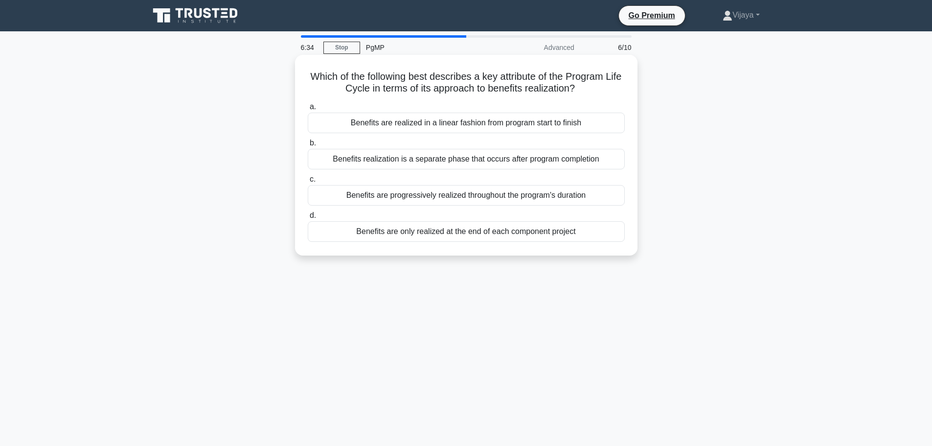
click at [467, 161] on div "Benefits realization is a separate phase that occurs after program completion" at bounding box center [466, 159] width 317 height 21
click at [308, 146] on input "b. Benefits realization is a separate phase that occurs after program completion" at bounding box center [308, 143] width 0 height 6
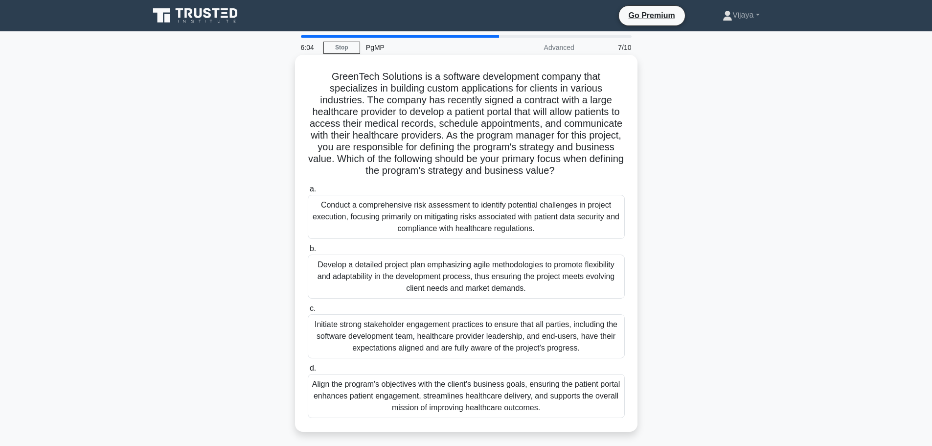
click at [546, 222] on div "Conduct a comprehensive risk assessment to identify potential challenges in pro…" at bounding box center [466, 217] width 317 height 44
click at [308, 192] on input "a. Conduct a comprehensive risk assessment to identify potential challenges in …" at bounding box center [308, 189] width 0 height 6
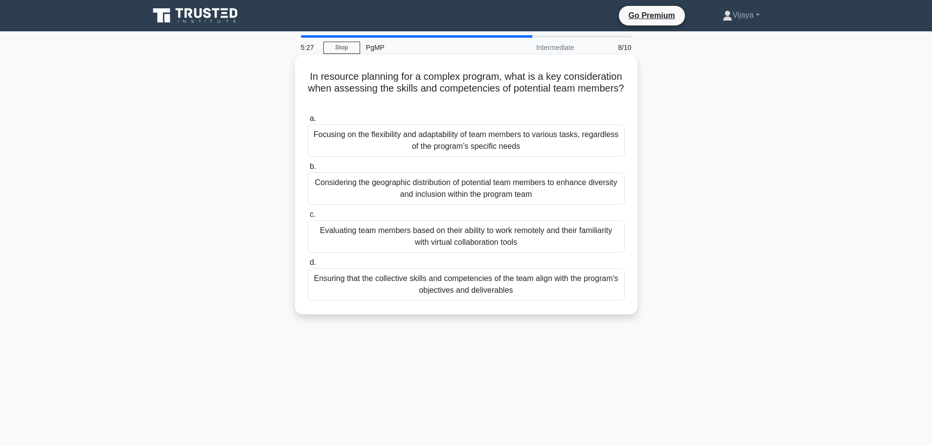
click at [382, 281] on div "Ensuring that the collective skills and competencies of the team align with the…" at bounding box center [466, 284] width 317 height 32
click at [308, 266] on input "d. Ensuring that the collective skills and competencies of the team align with …" at bounding box center [308, 262] width 0 height 6
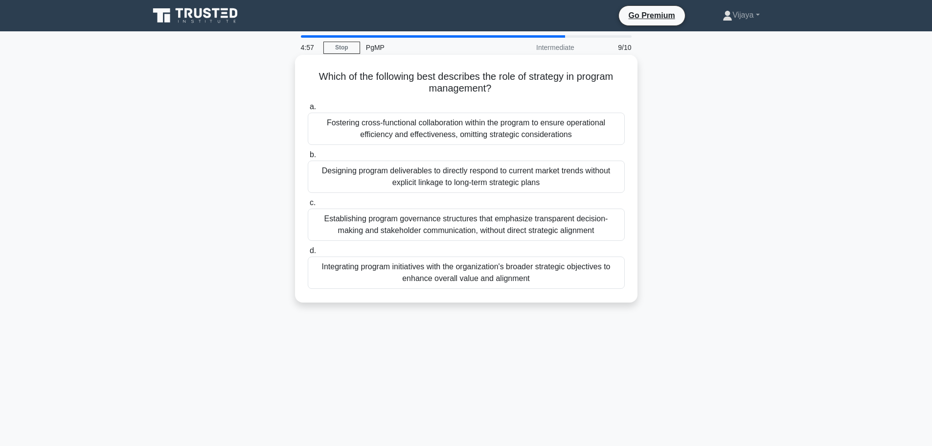
click at [516, 274] on div "Integrating program initiatives with the organization's broader strategic objec…" at bounding box center [466, 272] width 317 height 32
click at [308, 254] on input "d. Integrating program initiatives with the organization's broader strategic ob…" at bounding box center [308, 250] width 0 height 6
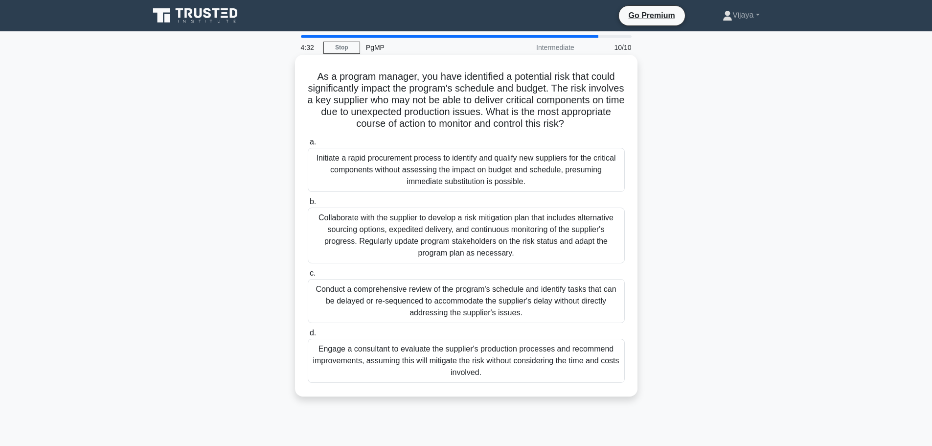
click at [564, 238] on div "Collaborate with the supplier to develop a risk mitigation plan that includes a…" at bounding box center [466, 235] width 317 height 56
click at [308, 205] on input "b. Collaborate with the supplier to develop a risk mitigation plan that include…" at bounding box center [308, 202] width 0 height 6
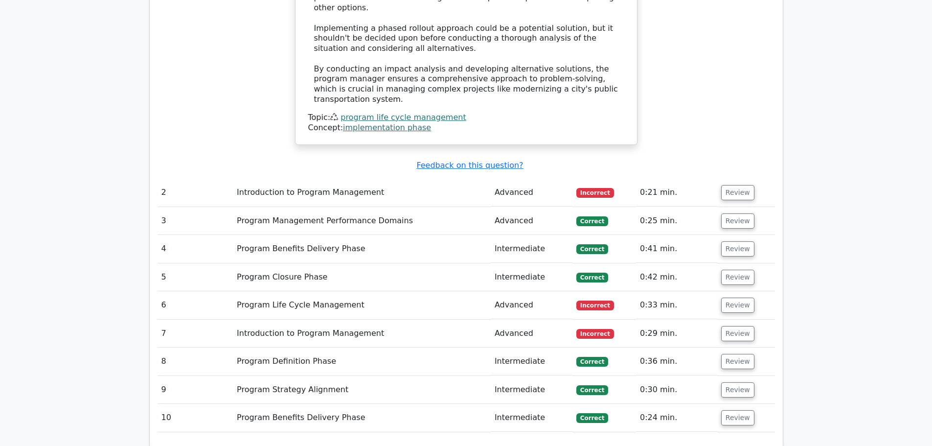
scroll to position [1424, 0]
click at [737, 185] on button "Review" at bounding box center [737, 192] width 33 height 15
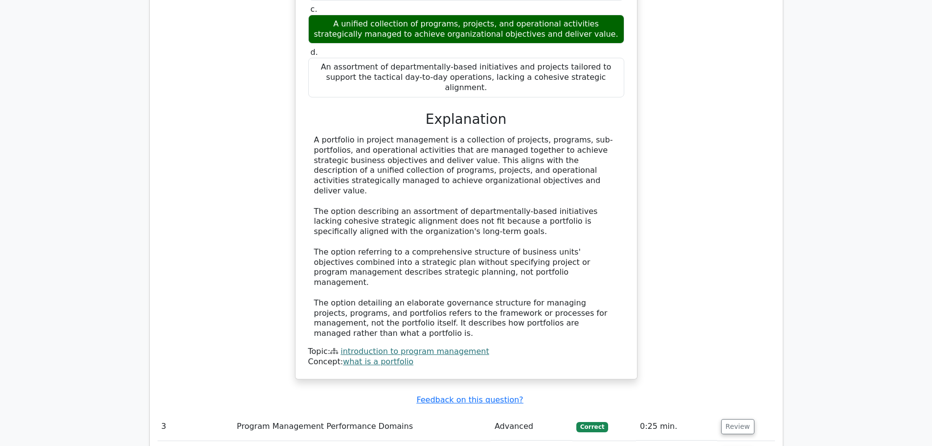
scroll to position [1946, 0]
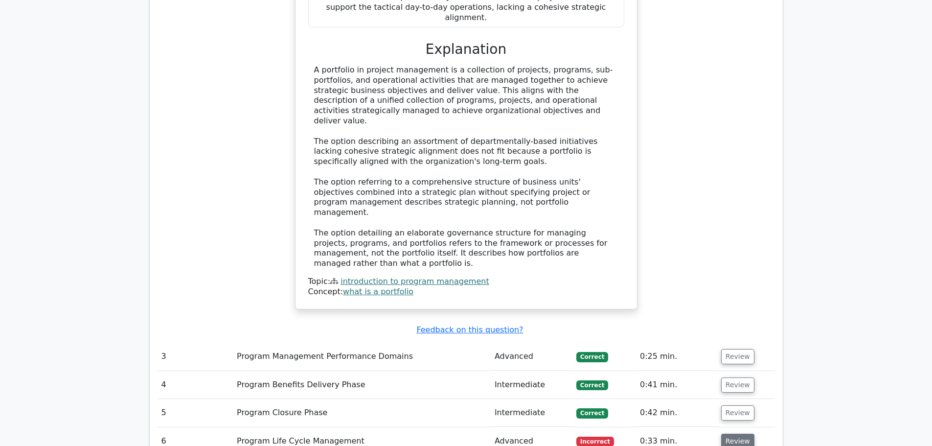
click at [736, 433] on button "Review" at bounding box center [737, 440] width 33 height 15
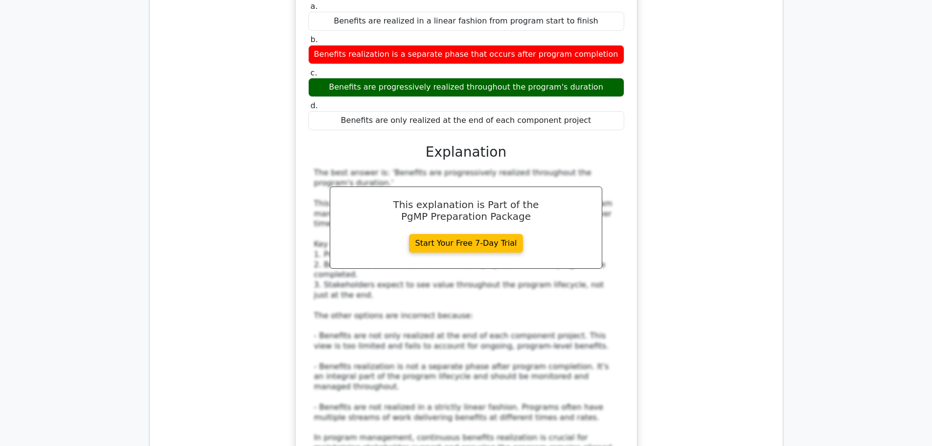
scroll to position [2493, 0]
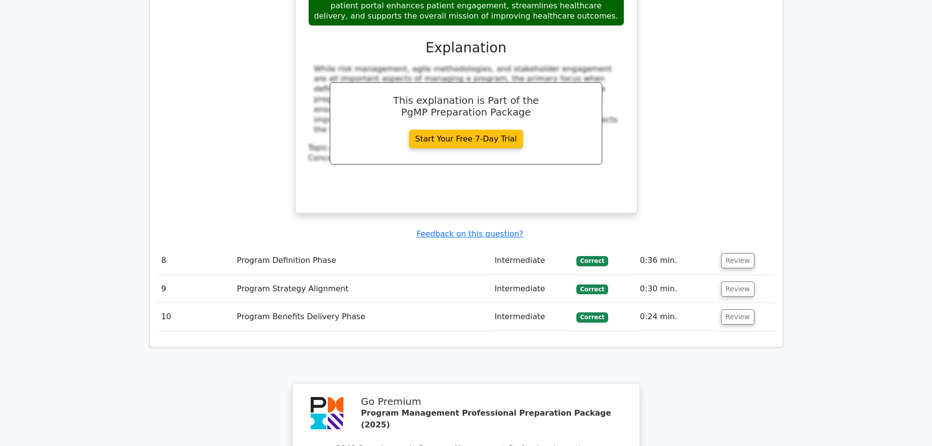
scroll to position [3490, 0]
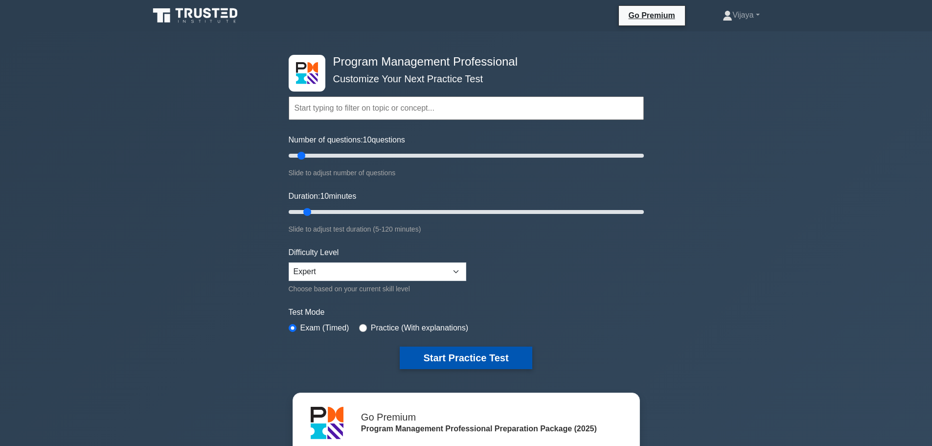
click at [482, 348] on button "Start Practice Test" at bounding box center [466, 357] width 132 height 22
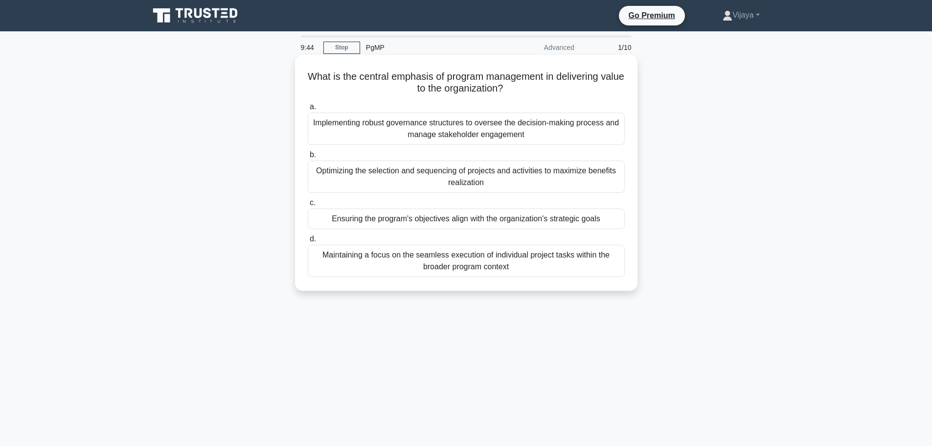
click at [506, 221] on div "Ensuring the program's objectives align with the organization's strategic goals" at bounding box center [466, 218] width 317 height 21
click at [308, 206] on input "c. Ensuring the program's objectives align with the organization's strategic go…" at bounding box center [308, 203] width 0 height 6
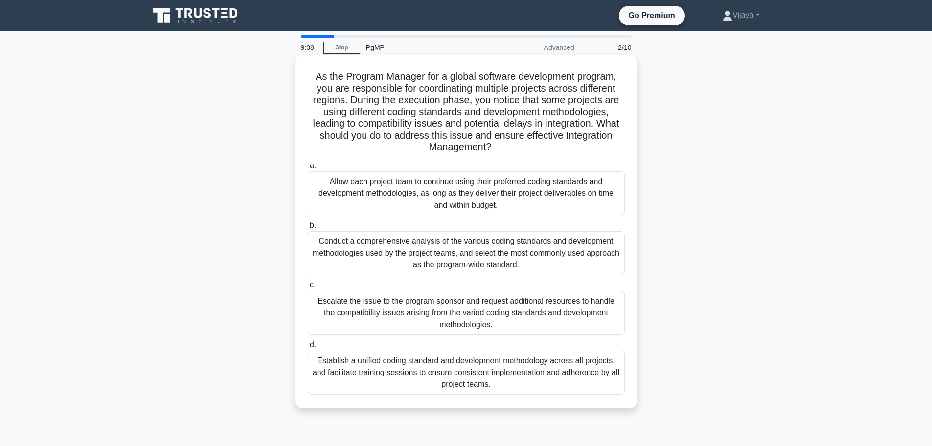
click at [566, 372] on div "Establish a unified coding standard and development methodology across all proj…" at bounding box center [466, 372] width 317 height 44
click at [308, 348] on input "d. Establish a unified coding standard and development methodology across all p…" at bounding box center [308, 344] width 0 height 6
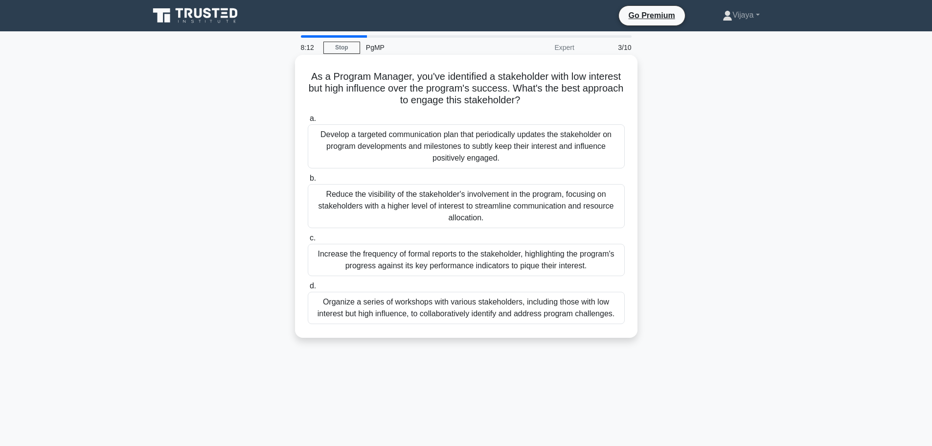
click at [514, 314] on div "Organize a series of workshops with various stakeholders, including those with …" at bounding box center [466, 307] width 317 height 32
click at [308, 289] on input "d. Organize a series of workshops with various stakeholders, including those wi…" at bounding box center [308, 286] width 0 height 6
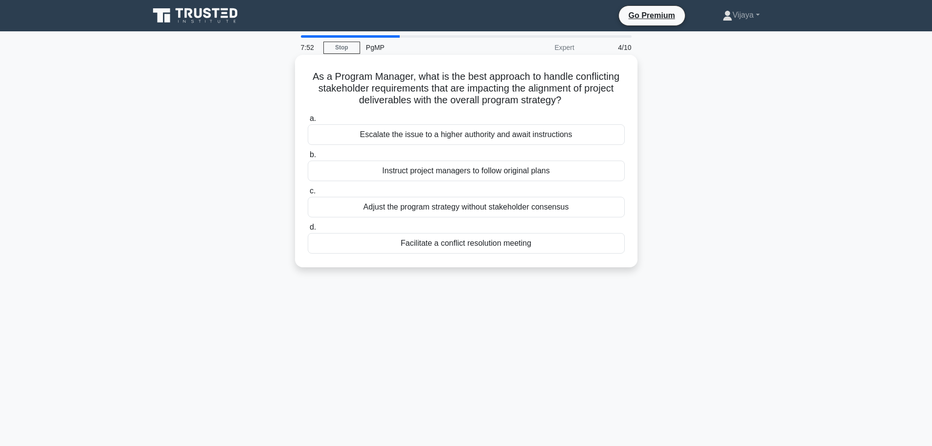
click at [499, 241] on div "Facilitate a conflict resolution meeting" at bounding box center [466, 243] width 317 height 21
click at [403, 243] on div "Facilitate a conflict resolution meeting" at bounding box center [466, 243] width 317 height 21
click at [308, 230] on input "d. Facilitate a conflict resolution meeting" at bounding box center [308, 227] width 0 height 6
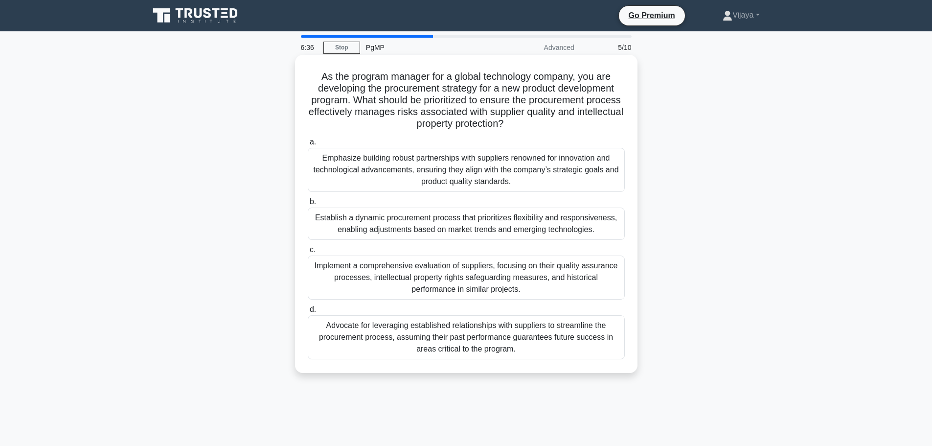
click at [455, 284] on div "Implement a comprehensive evaluation of suppliers, focusing on their quality as…" at bounding box center [466, 277] width 317 height 44
click at [308, 253] on input "c. Implement a comprehensive evaluation of suppliers, focusing on their quality…" at bounding box center [308, 249] width 0 height 6
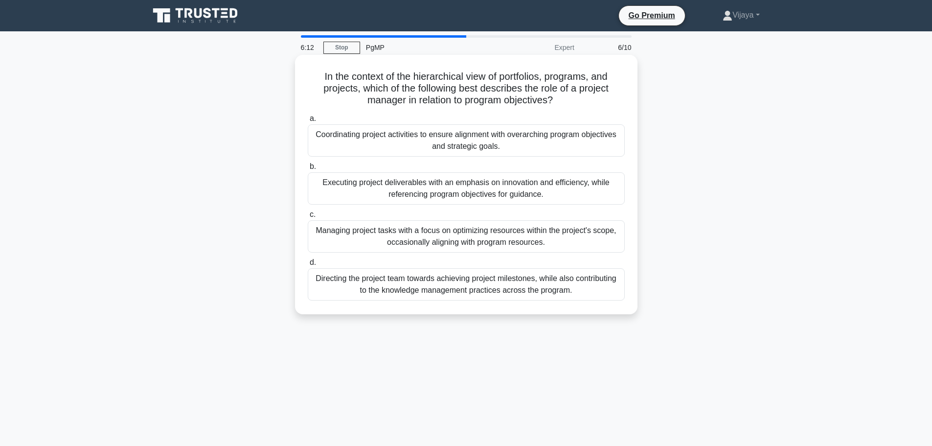
click at [527, 146] on div "Coordinating project activities to ensure alignment with overarching program ob…" at bounding box center [466, 140] width 317 height 32
click at [308, 122] on input "a. Coordinating project activities to ensure alignment with overarching program…" at bounding box center [308, 118] width 0 height 6
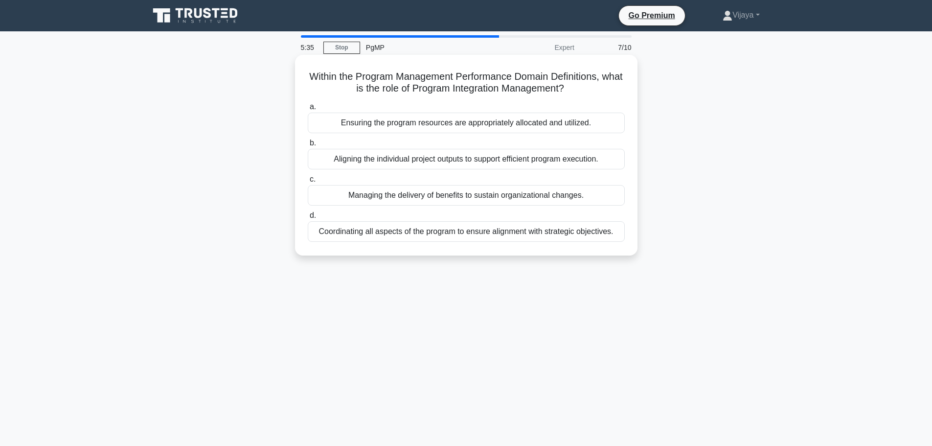
click at [430, 232] on div "Coordinating all aspects of the program to ensure alignment with strategic obje…" at bounding box center [466, 231] width 317 height 21
click at [308, 219] on input "d. Coordinating all aspects of the program to ensure alignment with strategic o…" at bounding box center [308, 215] width 0 height 6
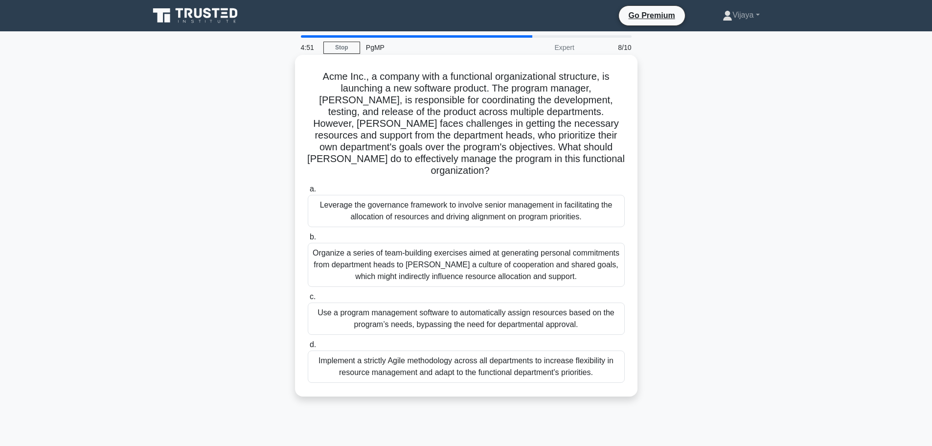
click at [406, 202] on div "Leverage the governance framework to involve senior management in facilitating …" at bounding box center [466, 211] width 317 height 32
click at [308, 192] on input "a. Leverage the governance framework to involve senior management in facilitati…" at bounding box center [308, 189] width 0 height 6
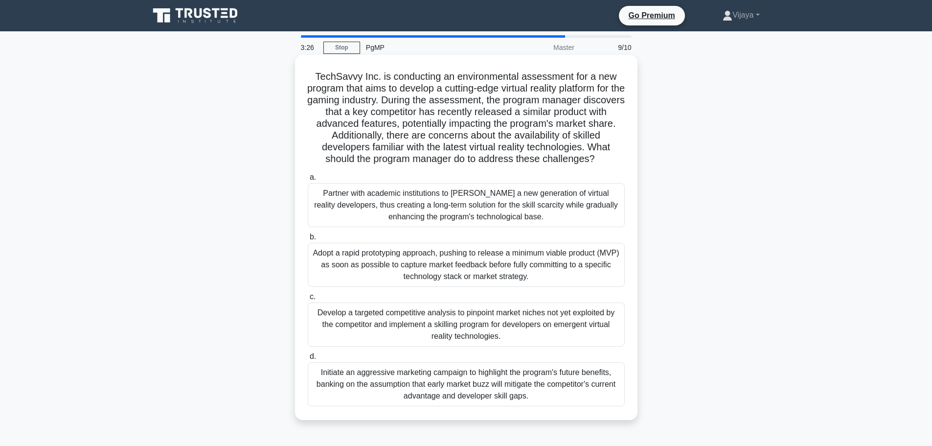
click at [467, 330] on div "Develop a targeted competitive analysis to pinpoint market niches not yet explo…" at bounding box center [466, 324] width 317 height 44
click at [308, 300] on input "c. Develop a targeted competitive analysis to pinpoint market niches not yet ex…" at bounding box center [308, 296] width 0 height 6
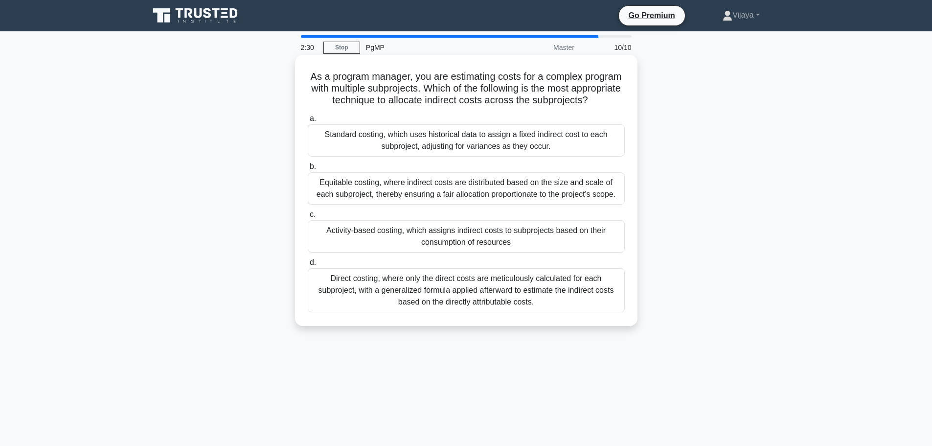
click at [397, 249] on div "Activity-based costing, which assigns indirect costs to subprojects based on th…" at bounding box center [466, 236] width 317 height 32
click at [308, 218] on input "c. Activity-based costing, which assigns indirect costs to subprojects based on…" at bounding box center [308, 214] width 0 height 6
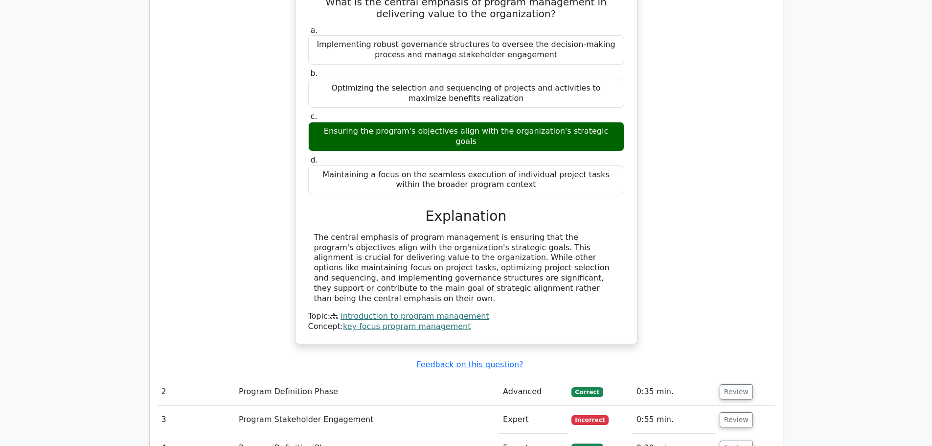
scroll to position [878, 0]
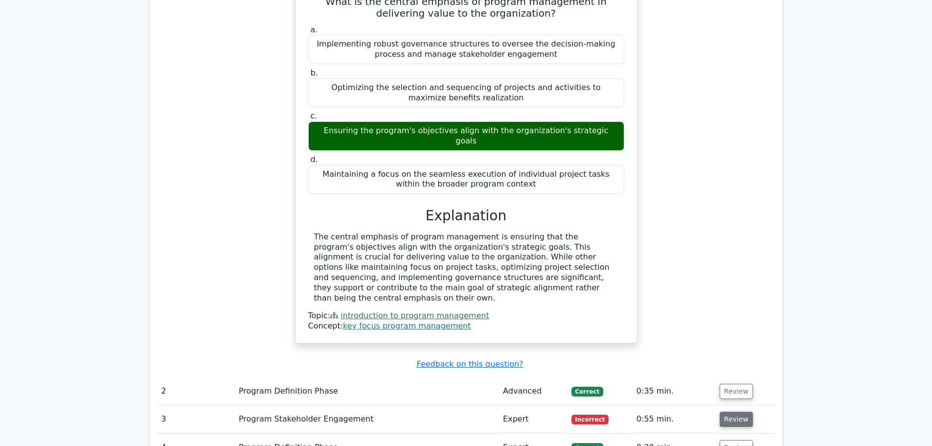
click at [733, 411] on button "Review" at bounding box center [735, 418] width 33 height 15
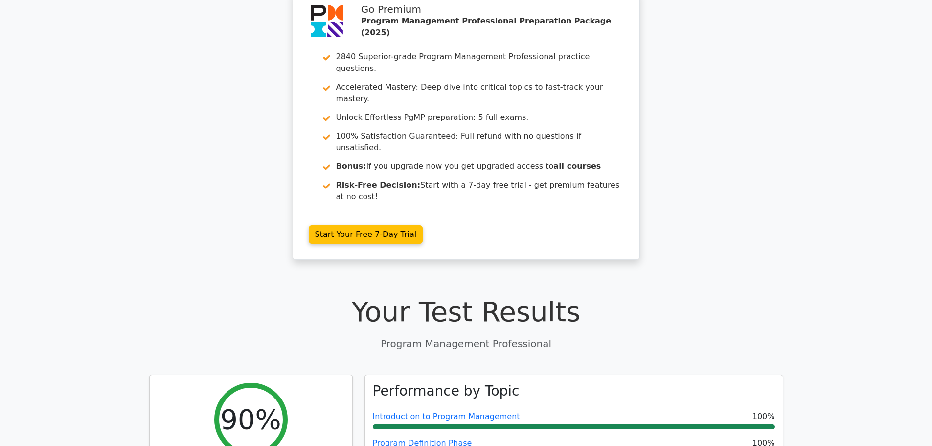
scroll to position [0, 0]
